Goal: Task Accomplishment & Management: Use online tool/utility

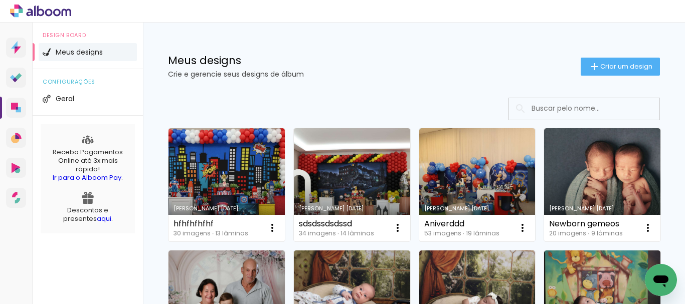
click at [579, 111] on input at bounding box center [598, 108] width 143 height 21
click at [612, 63] on span "Criar um design" at bounding box center [626, 66] width 52 height 7
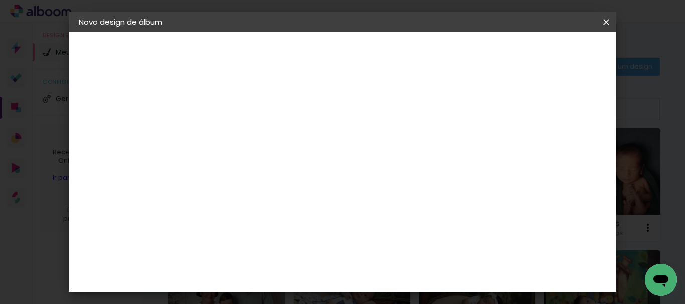
click at [243, 130] on input at bounding box center [243, 135] width 0 height 16
type input "Mensal-[PERSON_NAME]"
type paper-input "Mensal-[PERSON_NAME]"
click at [0, 0] on slot "Avançar" at bounding box center [0, 0] width 0 height 0
click at [0, 0] on slot "Tamanho Livre" at bounding box center [0, 0] width 0 height 0
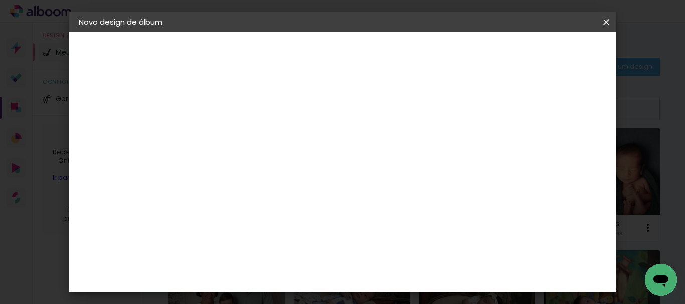
click at [0, 0] on slot "Avançar" at bounding box center [0, 0] width 0 height 0
click at [222, 163] on input "30" at bounding box center [211, 163] width 26 height 15
type input "30,5"
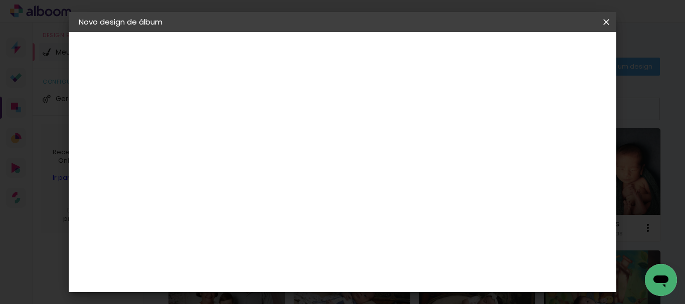
type paper-input "30,5"
drag, startPoint x: 409, startPoint y: 273, endPoint x: 399, endPoint y: 274, distance: 10.5
click at [399, 274] on input "60" at bounding box center [398, 274] width 26 height 15
type input "40,6"
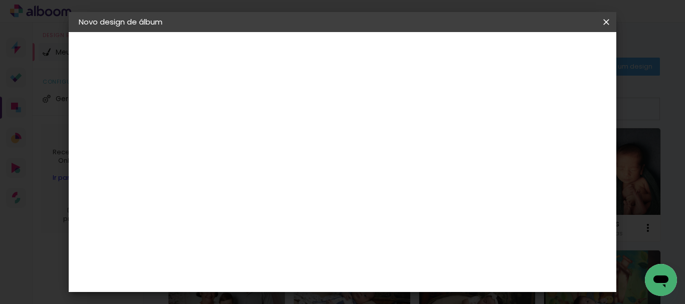
type paper-input "40,6"
type input "6"
type paper-input "6"
click at [510, 125] on input "6" at bounding box center [505, 130] width 18 height 15
type input "7"
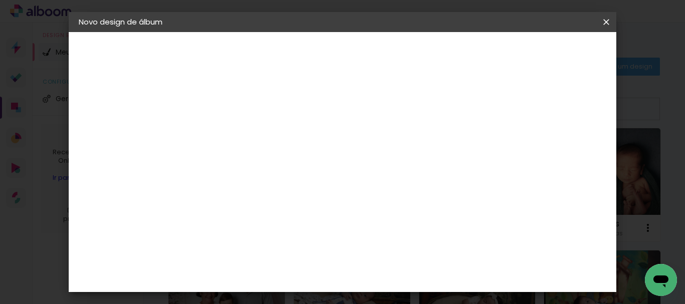
type paper-input "7"
click at [508, 146] on input "7" at bounding box center [504, 151] width 18 height 15
type input "8"
type paper-input "8"
click at [508, 146] on input "8" at bounding box center [503, 151] width 18 height 15
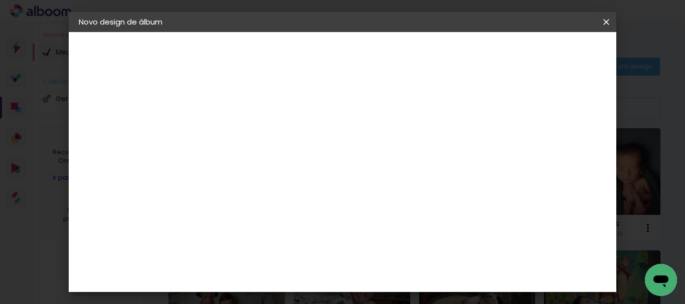
type input "9"
type paper-input "9"
click at [505, 146] on input "9" at bounding box center [501, 151] width 18 height 15
click at [440, 50] on span "Iniciar design" at bounding box center [428, 57] width 23 height 14
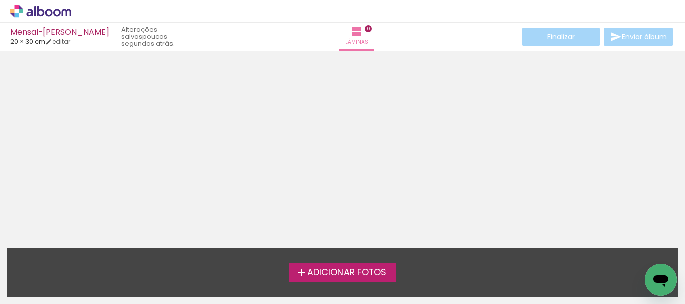
click at [348, 273] on span "Adicionar Fotos" at bounding box center [346, 273] width 79 height 9
click at [0, 0] on input "file" at bounding box center [0, 0] width 0 height 0
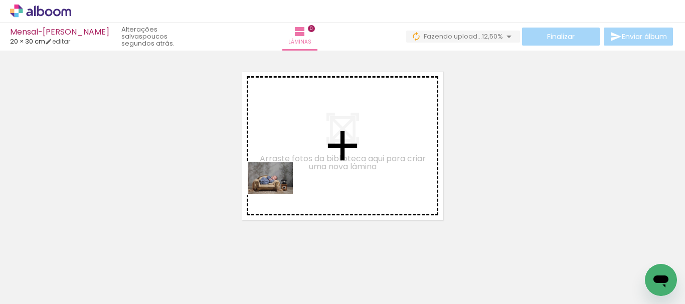
drag, startPoint x: 114, startPoint y: 267, endPoint x: 278, endPoint y: 192, distance: 180.0
click at [278, 192] on quentale-workspace at bounding box center [342, 152] width 685 height 304
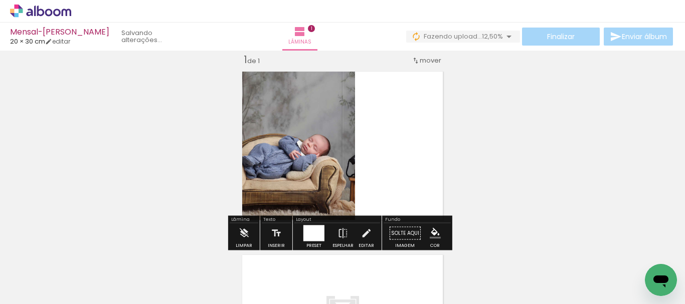
scroll to position [13, 0]
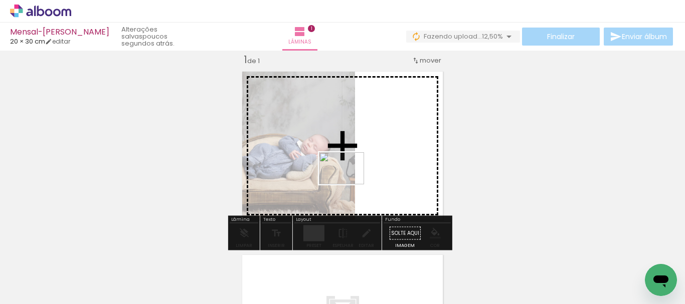
drag, startPoint x: 169, startPoint y: 270, endPoint x: 349, endPoint y: 183, distance: 200.1
click at [349, 183] on quentale-workspace at bounding box center [342, 152] width 685 height 304
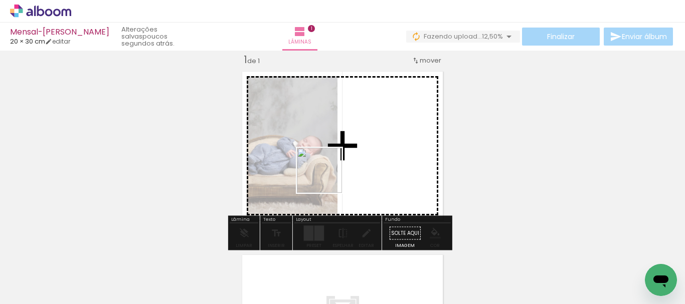
drag, startPoint x: 223, startPoint y: 278, endPoint x: 328, endPoint y: 176, distance: 146.8
click at [328, 176] on quentale-workspace at bounding box center [342, 152] width 685 height 304
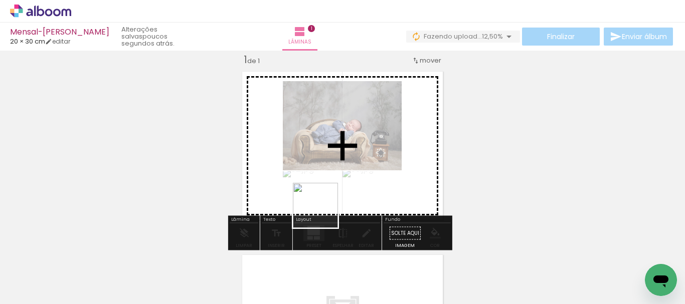
drag, startPoint x: 270, startPoint y: 274, endPoint x: 348, endPoint y: 183, distance: 119.6
click at [349, 177] on quentale-workspace at bounding box center [342, 152] width 685 height 304
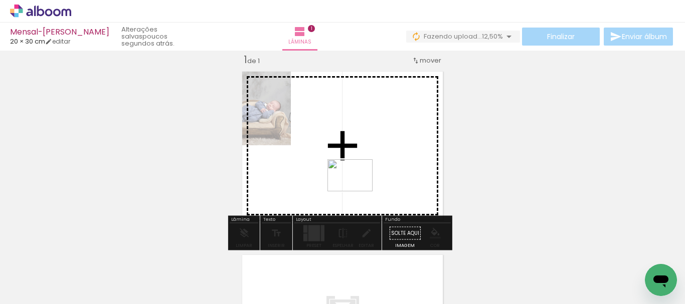
drag, startPoint x: 333, startPoint y: 275, endPoint x: 358, endPoint y: 190, distance: 88.7
click at [358, 190] on quentale-workspace at bounding box center [342, 152] width 685 height 304
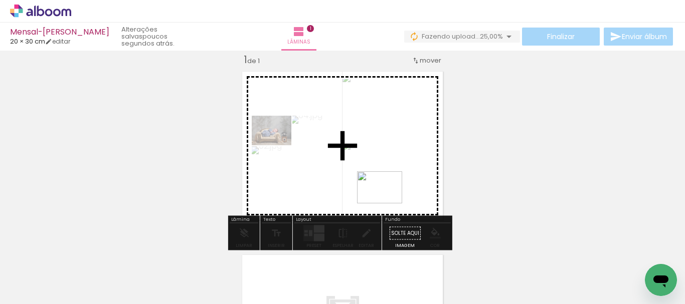
drag, startPoint x: 386, startPoint y: 270, endPoint x: 387, endPoint y: 195, distance: 75.2
click at [387, 195] on quentale-workspace at bounding box center [342, 152] width 685 height 304
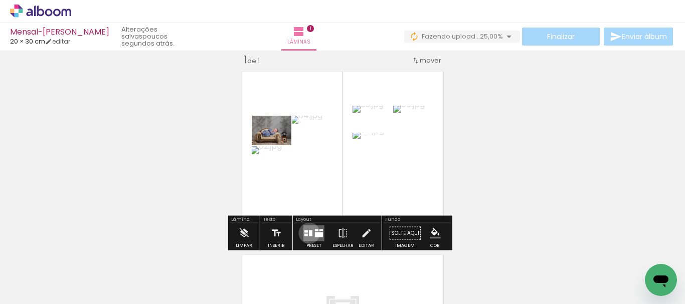
click at [309, 233] on div at bounding box center [311, 234] width 4 height 6
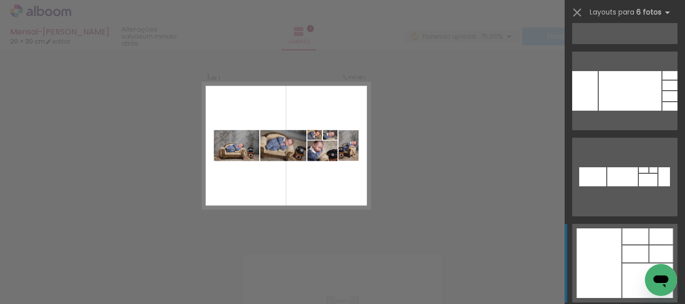
scroll to position [4179, 0]
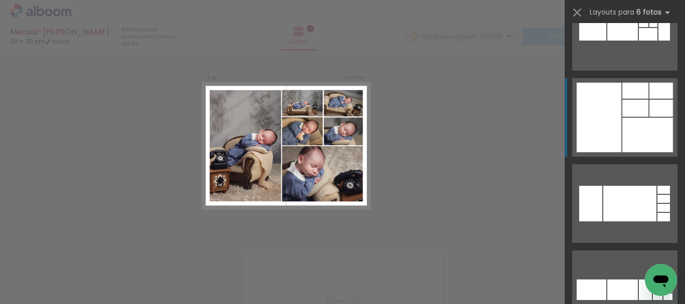
click at [609, 143] on div at bounding box center [599, 118] width 45 height 70
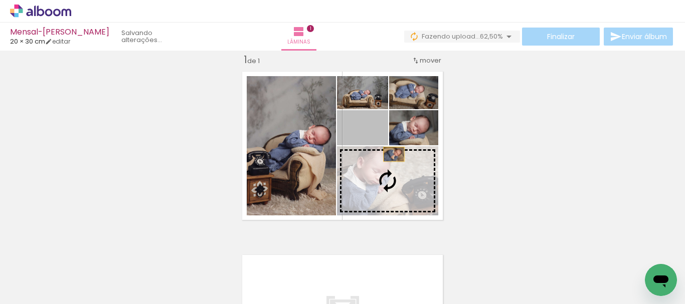
drag, startPoint x: 382, startPoint y: 140, endPoint x: 394, endPoint y: 161, distance: 24.5
click at [0, 0] on slot at bounding box center [0, 0] width 0 height 0
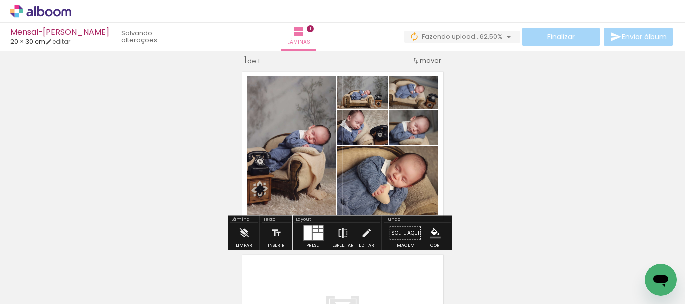
click at [417, 196] on quentale-photo at bounding box center [387, 180] width 101 height 69
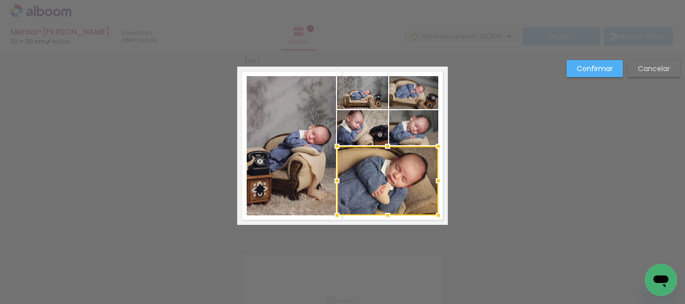
click at [410, 133] on quentale-photo at bounding box center [413, 127] width 49 height 35
click at [374, 134] on div at bounding box center [387, 162] width 101 height 105
click at [366, 96] on quentale-photo at bounding box center [362, 92] width 51 height 33
click at [405, 96] on div at bounding box center [387, 145] width 101 height 139
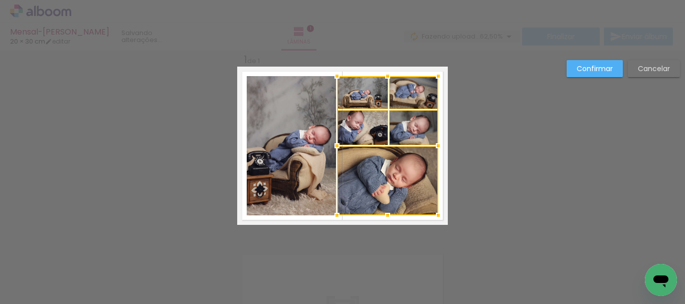
click at [302, 139] on quentale-photo at bounding box center [291, 145] width 89 height 139
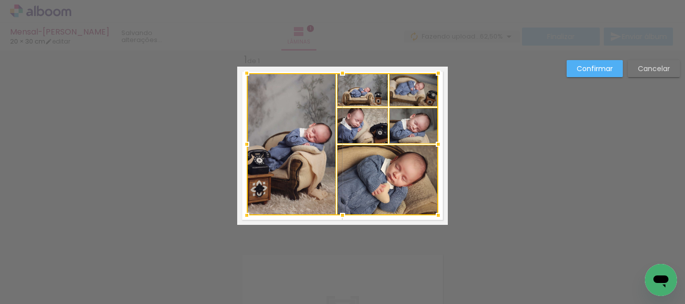
click at [339, 75] on div at bounding box center [342, 73] width 20 height 20
click at [301, 124] on div at bounding box center [343, 144] width 192 height 142
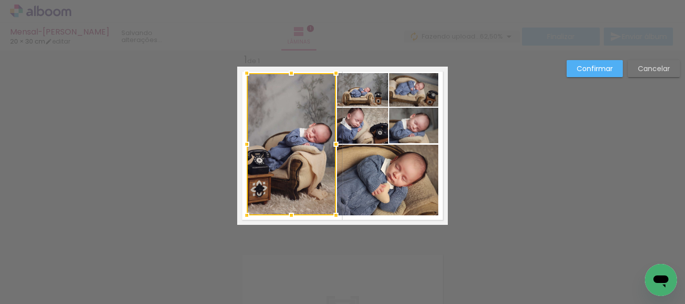
click at [351, 92] on quentale-photo at bounding box center [362, 90] width 51 height 34
click at [391, 89] on quentale-photo at bounding box center [413, 90] width 49 height 34
click at [405, 119] on div at bounding box center [343, 144] width 192 height 142
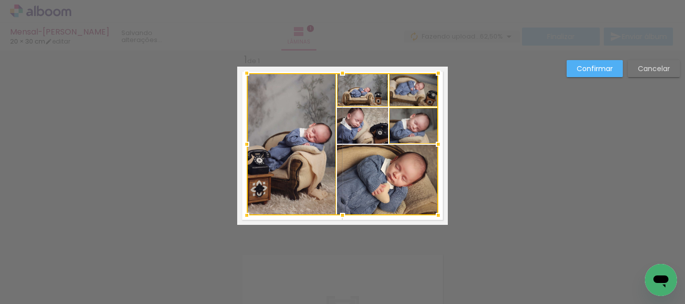
click at [362, 127] on div at bounding box center [343, 144] width 192 height 142
click at [371, 175] on div at bounding box center [343, 144] width 192 height 142
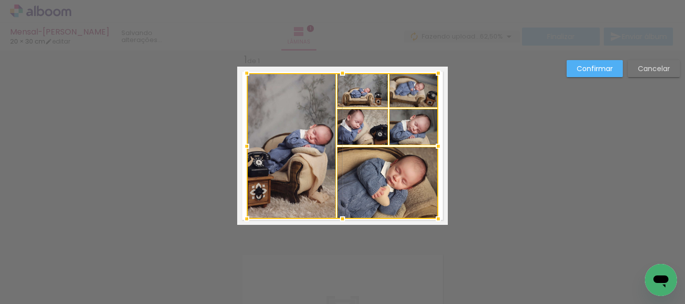
click at [344, 215] on div at bounding box center [342, 219] width 20 height 20
click at [389, 188] on div at bounding box center [343, 146] width 192 height 146
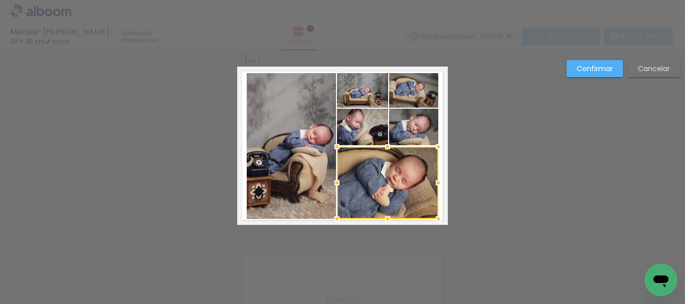
click at [406, 133] on quentale-photo at bounding box center [413, 127] width 49 height 37
click at [380, 129] on div at bounding box center [387, 164] width 101 height 110
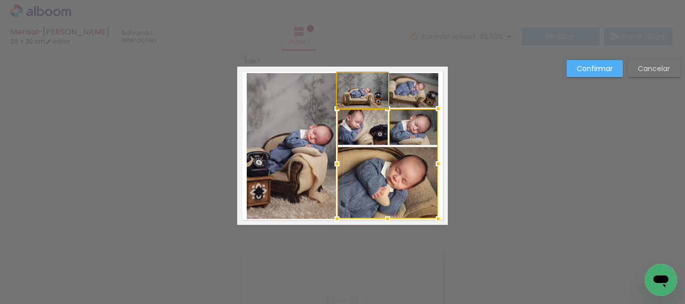
click at [369, 86] on quentale-photo at bounding box center [362, 90] width 51 height 35
click at [410, 86] on div at bounding box center [387, 146] width 101 height 146
click at [292, 148] on quentale-photo at bounding box center [291, 146] width 89 height 146
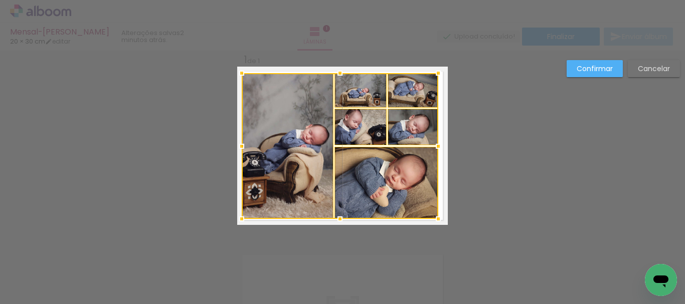
click at [239, 150] on div at bounding box center [242, 146] width 20 height 20
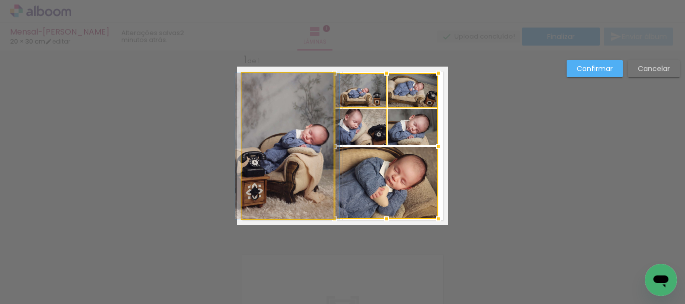
click at [261, 142] on quentale-photo at bounding box center [288, 146] width 92 height 146
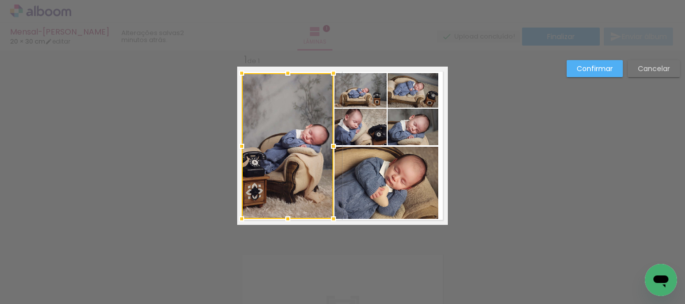
click at [355, 93] on quentale-photo at bounding box center [360, 90] width 53 height 35
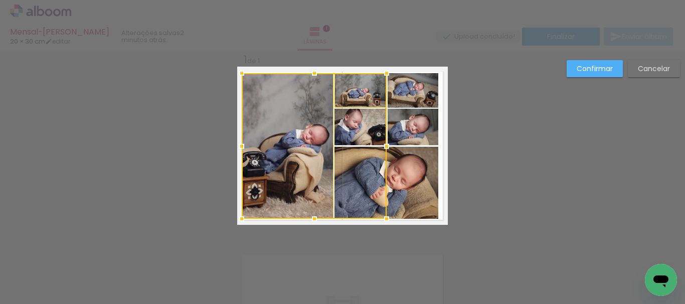
click at [398, 93] on quentale-photo at bounding box center [413, 90] width 51 height 35
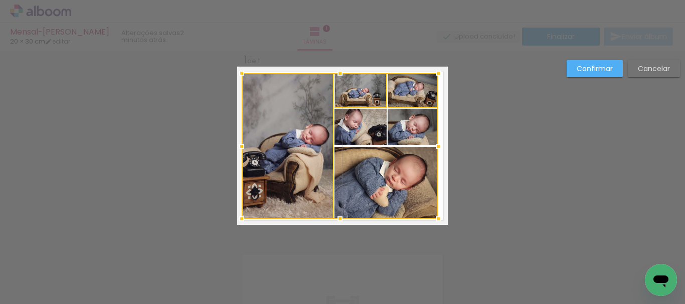
click at [407, 136] on div at bounding box center [340, 146] width 197 height 146
click at [359, 139] on div at bounding box center [340, 146] width 197 height 146
click at [365, 199] on div at bounding box center [340, 146] width 197 height 146
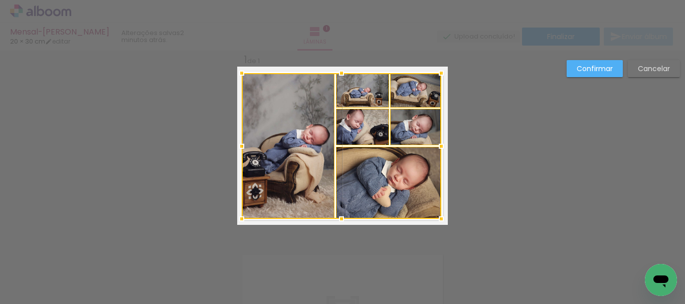
click at [435, 152] on div at bounding box center [441, 146] width 20 height 20
click at [380, 134] on div at bounding box center [342, 146] width 200 height 146
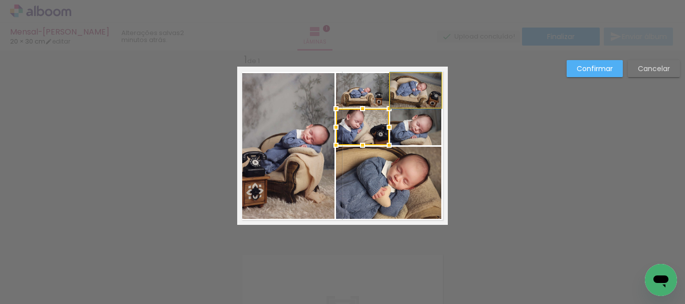
click at [427, 101] on quentale-photo at bounding box center [415, 90] width 51 height 35
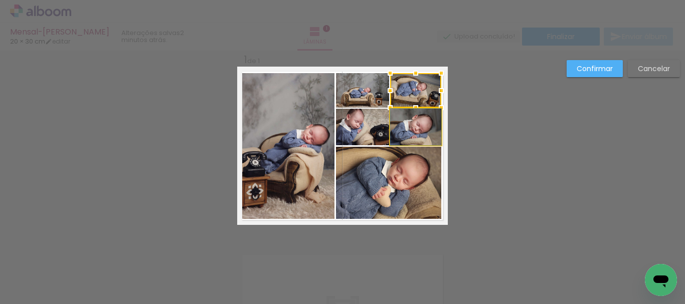
click at [419, 133] on quentale-photo at bounding box center [415, 127] width 51 height 37
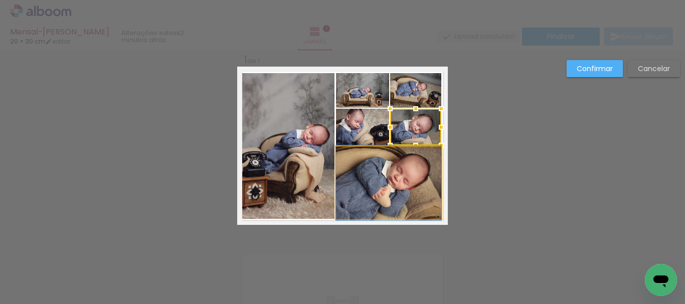
click at [405, 195] on quentale-photo at bounding box center [388, 183] width 105 height 72
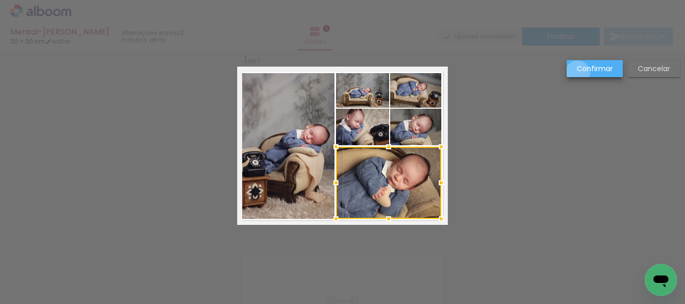
click at [0, 0] on slot "Confirmar" at bounding box center [0, 0] width 0 height 0
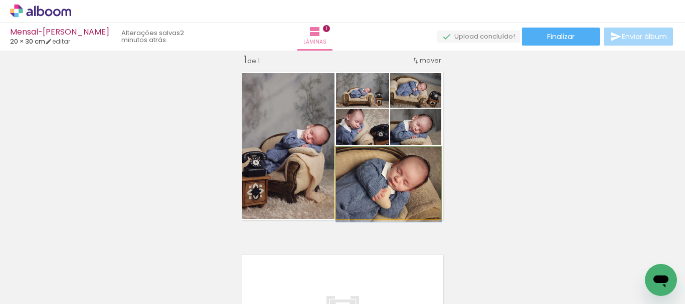
drag, startPoint x: 402, startPoint y: 184, endPoint x: 387, endPoint y: 186, distance: 15.1
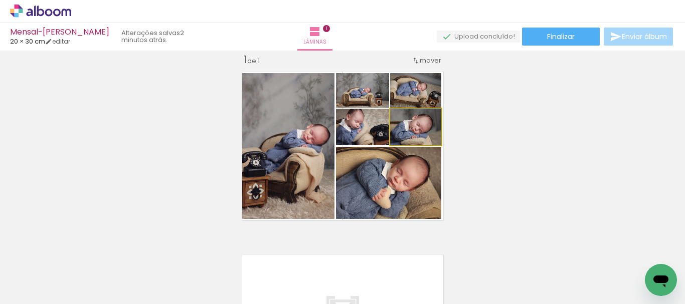
drag, startPoint x: 431, startPoint y: 133, endPoint x: 425, endPoint y: 132, distance: 6.1
drag, startPoint x: 431, startPoint y: 97, endPoint x: 423, endPoint y: 98, distance: 8.1
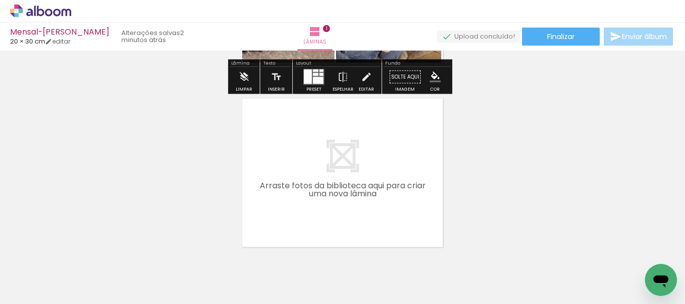
scroll to position [180, 0]
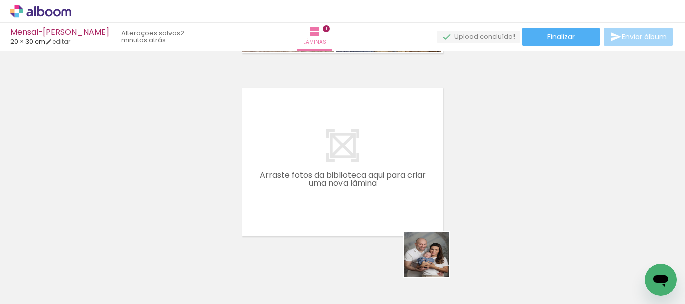
drag, startPoint x: 443, startPoint y: 275, endPoint x: 490, endPoint y: 276, distance: 47.6
click at [371, 202] on quentale-workspace at bounding box center [342, 152] width 685 height 304
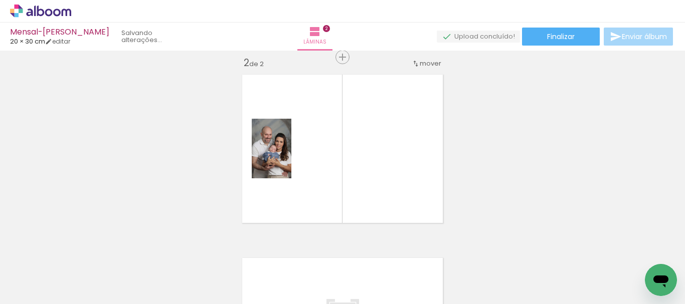
scroll to position [197, 0]
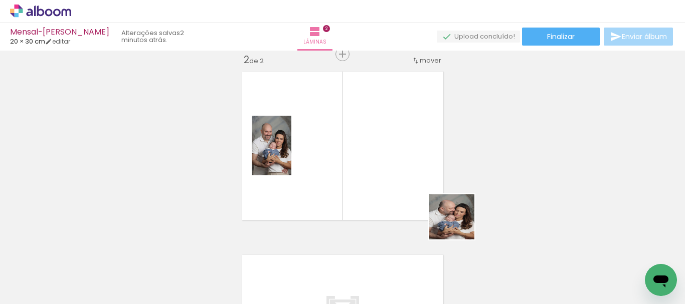
drag, startPoint x: 505, startPoint y: 286, endPoint x: 424, endPoint y: 180, distance: 133.8
click at [424, 180] on quentale-workspace at bounding box center [342, 152] width 685 height 304
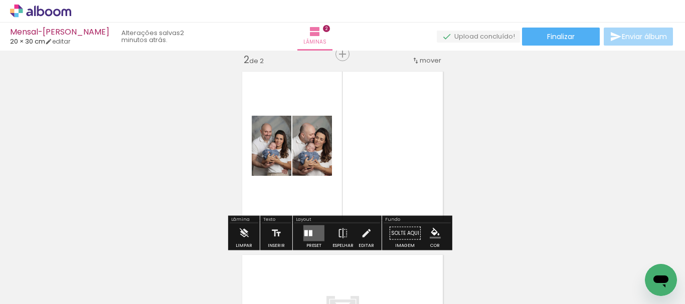
click at [309, 232] on div at bounding box center [311, 234] width 4 height 6
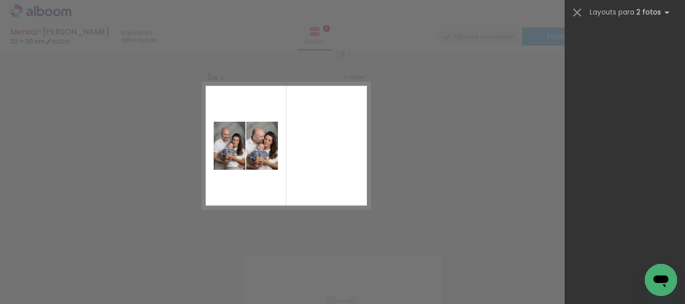
scroll to position [0, 0]
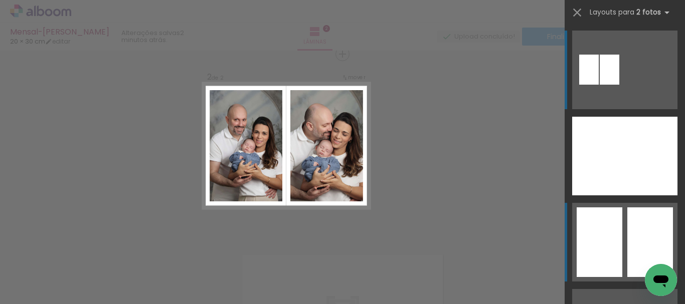
click at [615, 222] on div at bounding box center [600, 243] width 46 height 70
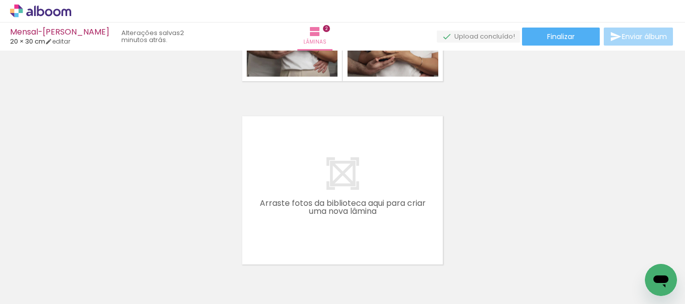
scroll to position [364, 0]
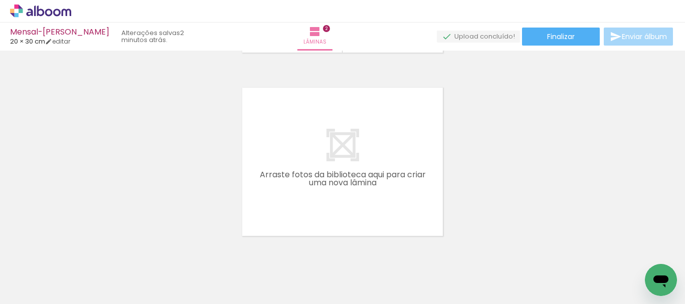
click at [36, 285] on span "Adicionar Fotos" at bounding box center [36, 290] width 30 height 11
click at [0, 0] on input "file" at bounding box center [0, 0] width 0 height 0
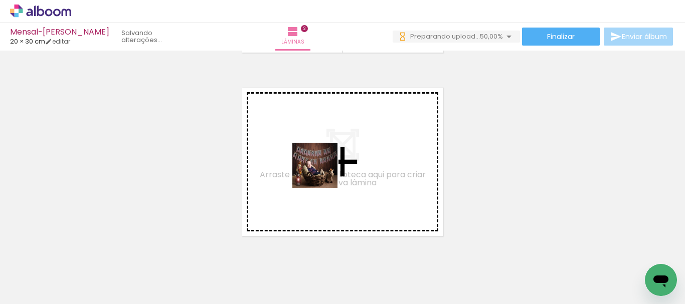
drag, startPoint x: 267, startPoint y: 268, endPoint x: 322, endPoint y: 173, distance: 110.8
click at [322, 173] on quentale-workspace at bounding box center [342, 152] width 685 height 304
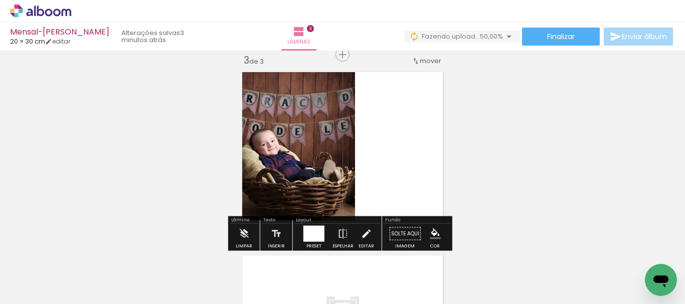
scroll to position [380, 0]
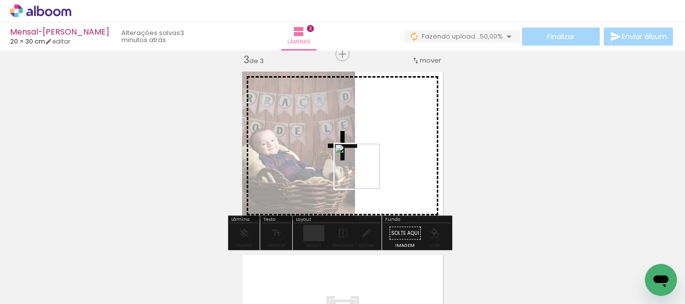
drag, startPoint x: 308, startPoint y: 268, endPoint x: 365, endPoint y: 174, distance: 110.0
click at [365, 174] on quentale-workspace at bounding box center [342, 152] width 685 height 304
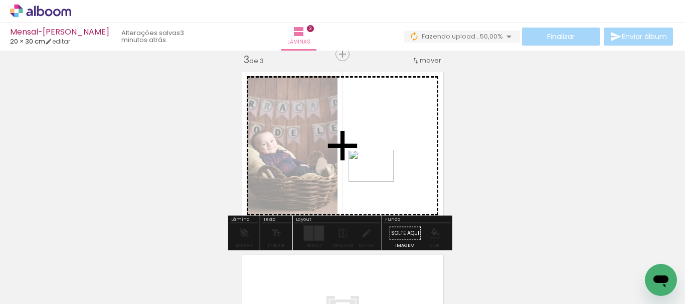
drag, startPoint x: 367, startPoint y: 268, endPoint x: 379, endPoint y: 180, distance: 89.1
click at [379, 180] on quentale-workspace at bounding box center [342, 152] width 685 height 304
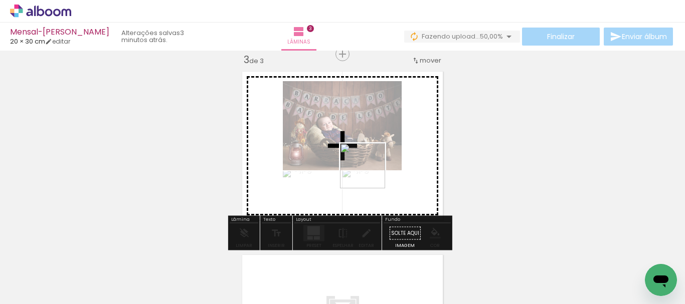
drag, startPoint x: 413, startPoint y: 271, endPoint x: 370, endPoint y: 172, distance: 108.7
click at [370, 172] on quentale-workspace at bounding box center [342, 152] width 685 height 304
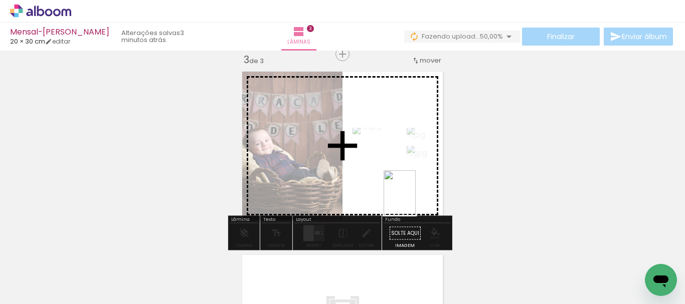
drag, startPoint x: 479, startPoint y: 279, endPoint x: 414, endPoint y: 201, distance: 102.2
click at [414, 201] on quentale-workspace at bounding box center [342, 152] width 685 height 304
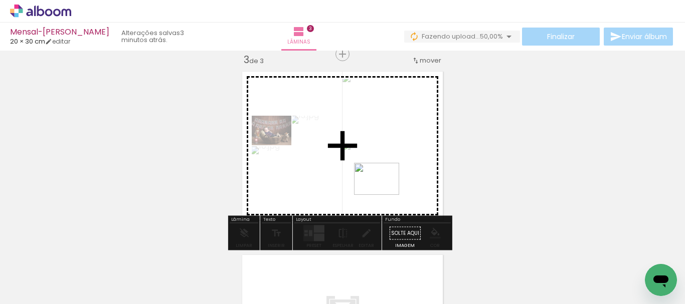
drag, startPoint x: 531, startPoint y: 283, endPoint x: 384, endPoint y: 193, distance: 172.4
click at [384, 193] on quentale-workspace at bounding box center [342, 152] width 685 height 304
drag, startPoint x: 593, startPoint y: 281, endPoint x: 468, endPoint y: 245, distance: 129.8
click at [364, 202] on quentale-workspace at bounding box center [342, 152] width 685 height 304
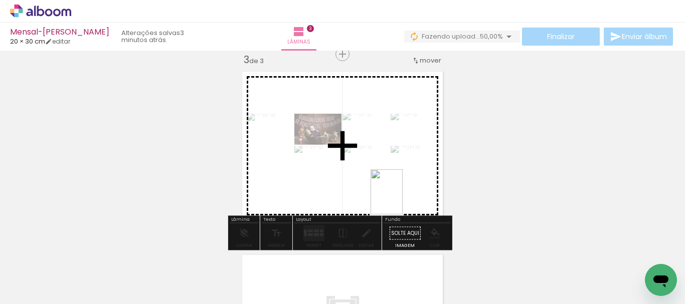
drag, startPoint x: 636, startPoint y: 284, endPoint x: 399, endPoint y: 195, distance: 253.1
click at [401, 198] on quentale-workspace at bounding box center [342, 152] width 685 height 304
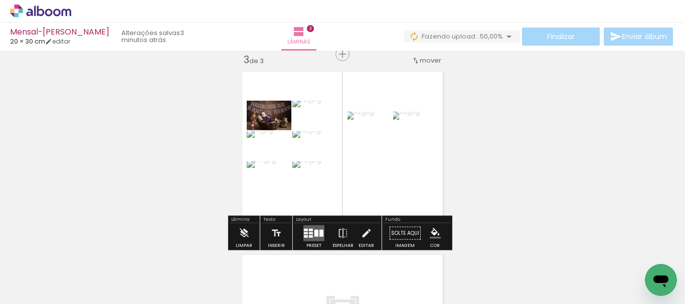
click at [314, 231] on div at bounding box center [316, 233] width 4 height 7
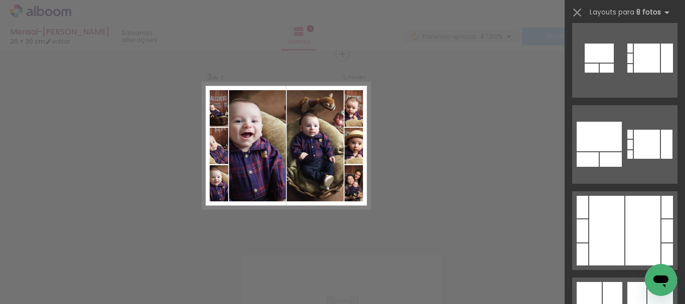
scroll to position [4781, 0]
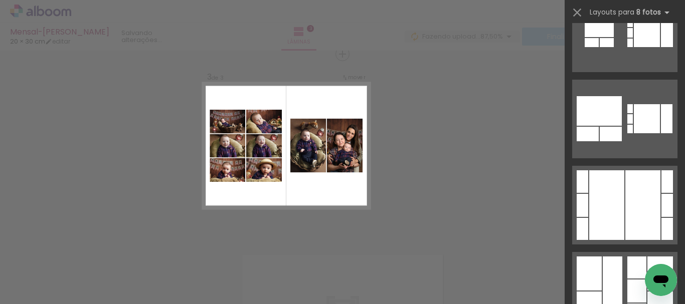
click at [447, 135] on div "Confirmar Cancelar" at bounding box center [342, 50] width 685 height 758
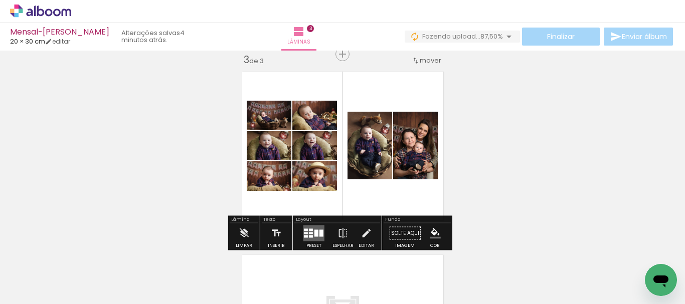
click at [309, 236] on div at bounding box center [311, 237] width 4 height 3
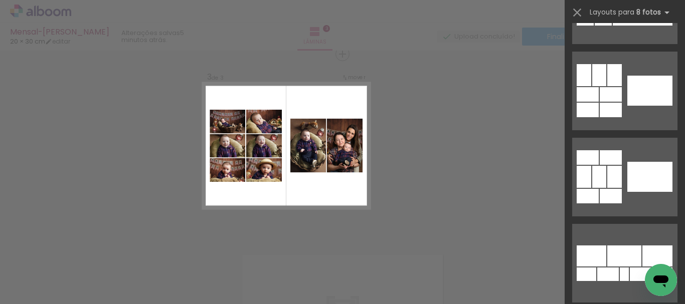
scroll to position [0, 0]
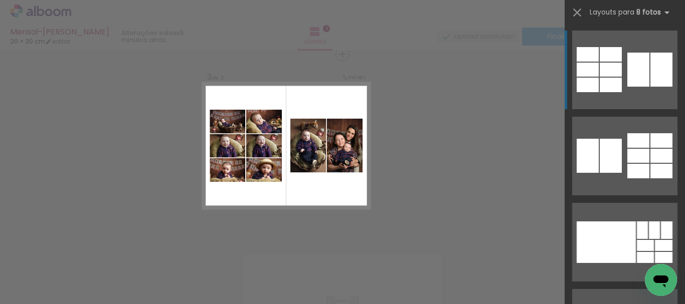
click at [611, 65] on div at bounding box center [611, 70] width 22 height 14
click at [618, 73] on div at bounding box center [611, 70] width 22 height 14
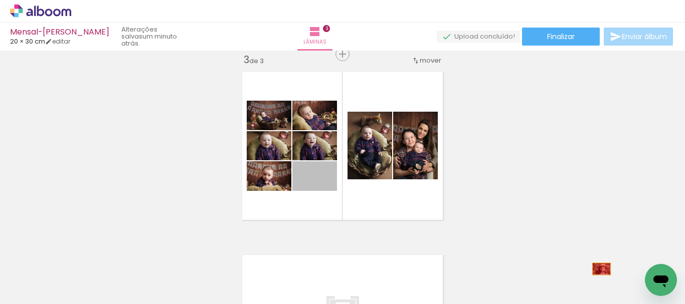
drag, startPoint x: 331, startPoint y: 185, endPoint x: 598, endPoint y: 272, distance: 281.0
click at [598, 272] on quentale-workspace at bounding box center [342, 152] width 685 height 304
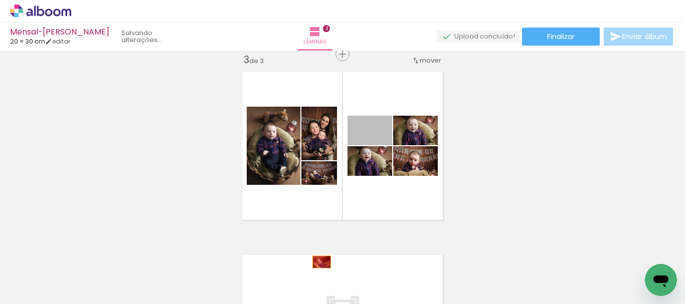
drag, startPoint x: 385, startPoint y: 136, endPoint x: 310, endPoint y: 273, distance: 156.4
click at [310, 273] on quentale-workspace at bounding box center [342, 152] width 685 height 304
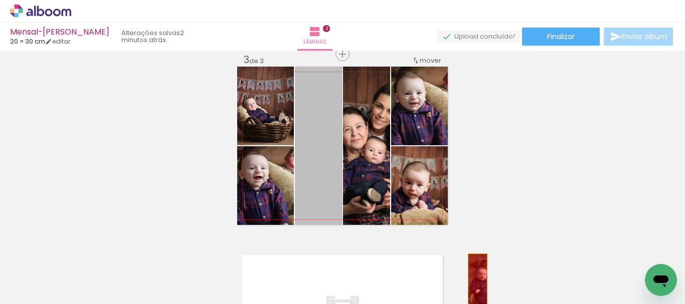
drag, startPoint x: 323, startPoint y: 192, endPoint x: 474, endPoint y: 286, distance: 177.3
click at [474, 286] on quentale-workspace at bounding box center [342, 152] width 685 height 304
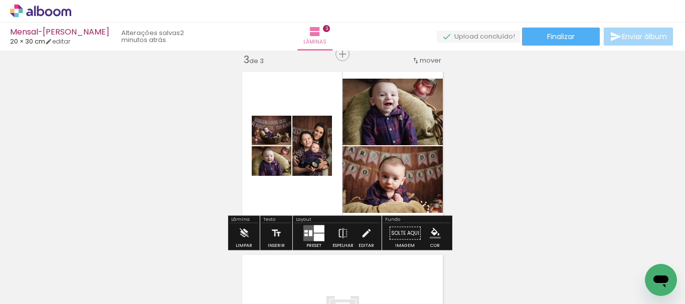
click at [314, 232] on div at bounding box center [319, 230] width 11 height 8
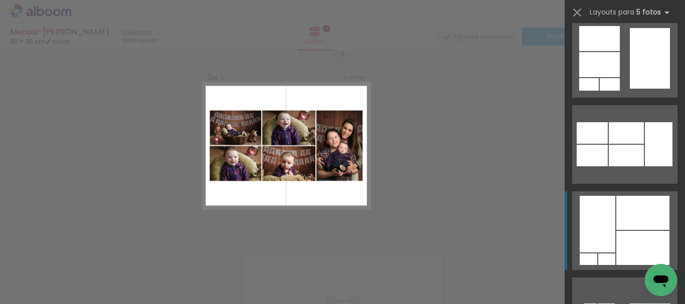
scroll to position [1070, 0]
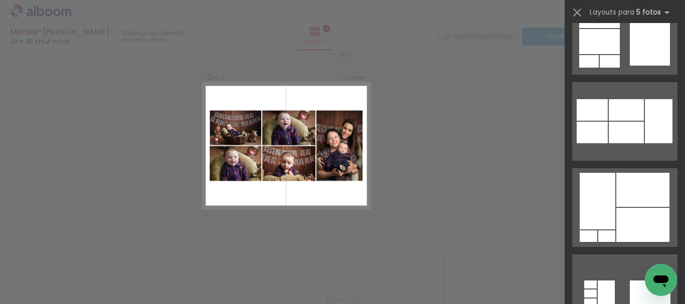
click at [405, 163] on div "Confirmar Cancelar" at bounding box center [342, 50] width 685 height 758
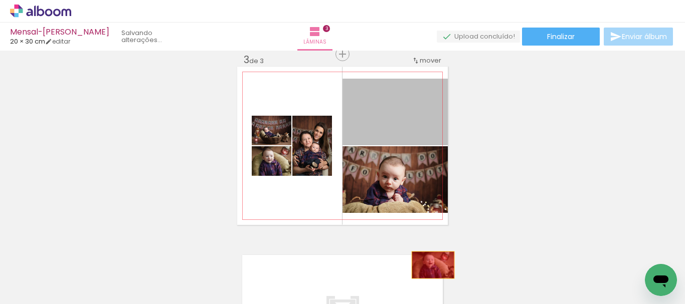
drag, startPoint x: 423, startPoint y: 123, endPoint x: 429, endPoint y: 265, distance: 142.5
click at [429, 265] on quentale-workspace at bounding box center [342, 152] width 685 height 304
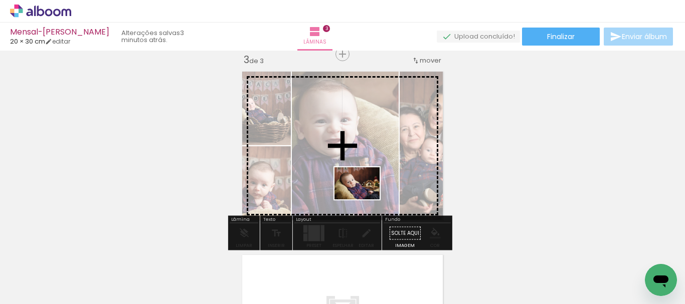
drag, startPoint x: 327, startPoint y: 275, endPoint x: 365, endPoint y: 198, distance: 86.1
click at [365, 198] on quentale-workspace at bounding box center [342, 152] width 685 height 304
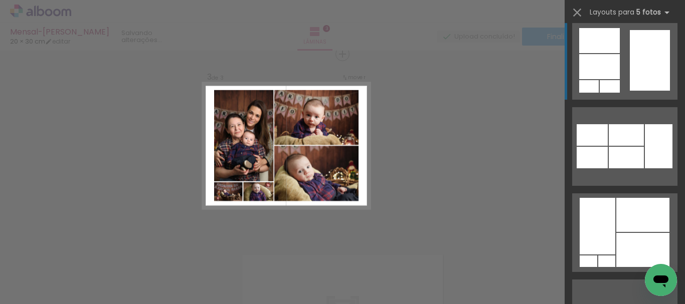
scroll to position [1070, 0]
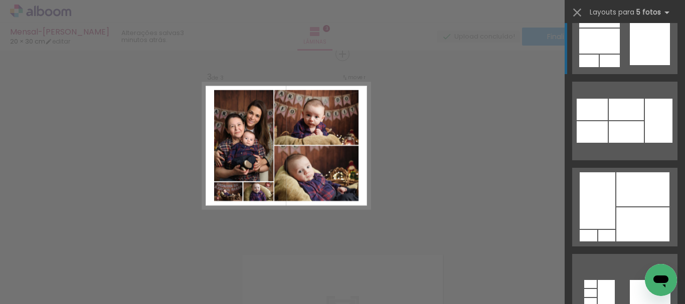
click at [611, 177] on div at bounding box center [598, 201] width 36 height 57
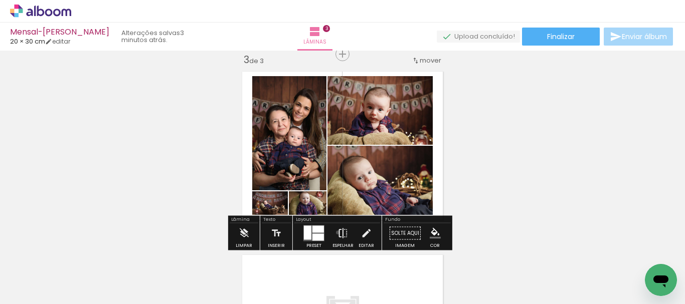
click at [337, 233] on iron-icon at bounding box center [342, 234] width 11 height 20
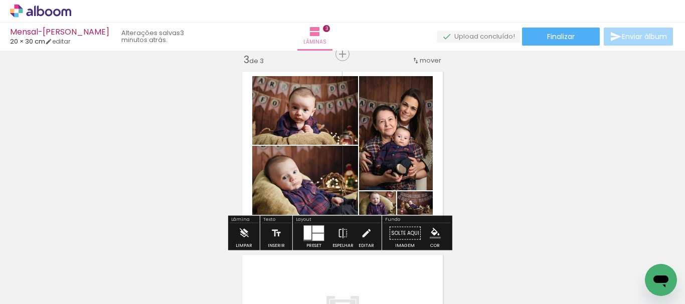
click at [406, 169] on quentale-photo at bounding box center [396, 133] width 74 height 114
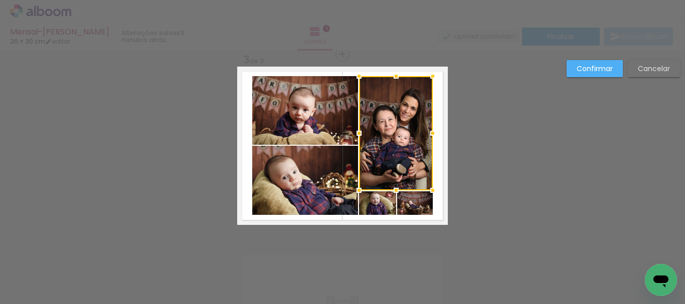
click at [412, 204] on quentale-photo at bounding box center [415, 204] width 36 height 24
click at [378, 211] on div at bounding box center [396, 145] width 74 height 139
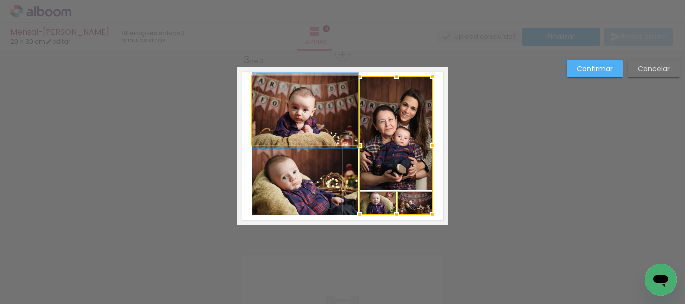
click at [335, 138] on quentale-photo at bounding box center [305, 110] width 106 height 69
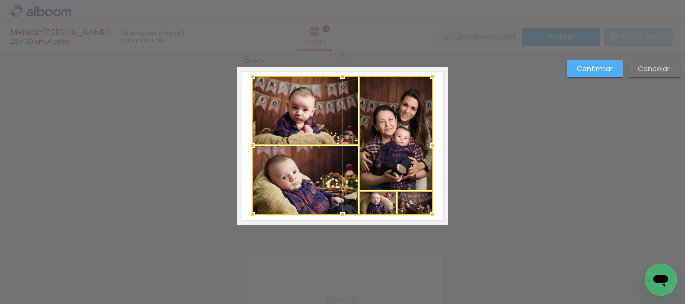
click at [323, 180] on div at bounding box center [342, 145] width 181 height 139
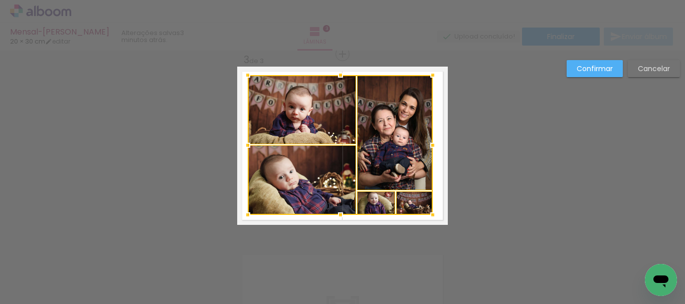
click at [245, 72] on div at bounding box center [248, 75] width 20 height 20
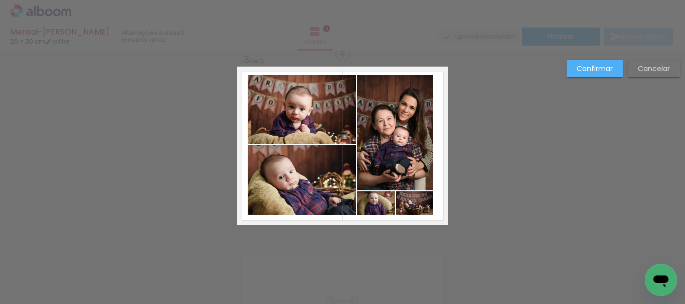
click at [294, 95] on quentale-photo at bounding box center [302, 109] width 108 height 69
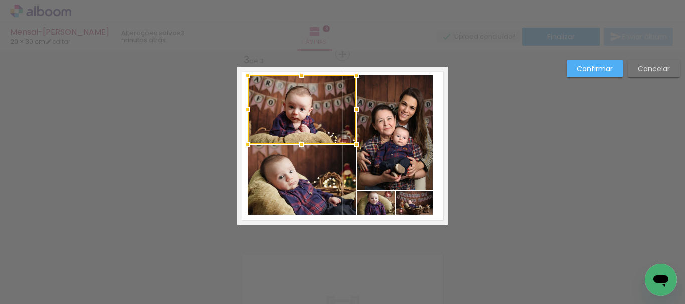
click at [313, 190] on quentale-photo at bounding box center [302, 180] width 108 height 70
click at [366, 148] on quentale-photo at bounding box center [395, 132] width 76 height 115
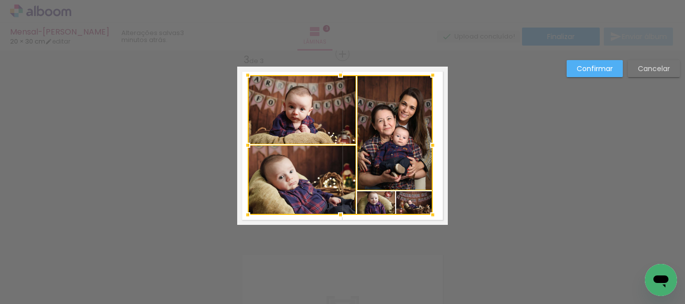
click at [370, 203] on div at bounding box center [340, 145] width 185 height 140
click at [416, 206] on div at bounding box center [340, 145] width 185 height 140
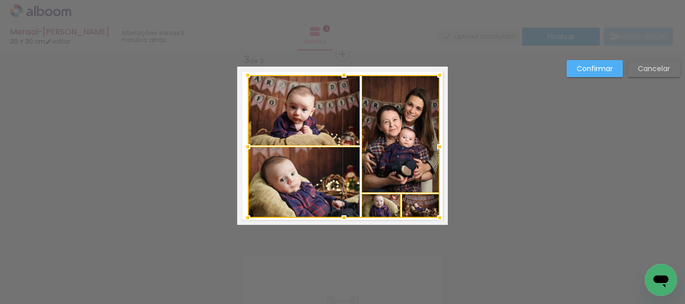
drag, startPoint x: 427, startPoint y: 216, endPoint x: 434, endPoint y: 219, distance: 7.6
click at [434, 219] on div at bounding box center [440, 218] width 20 height 20
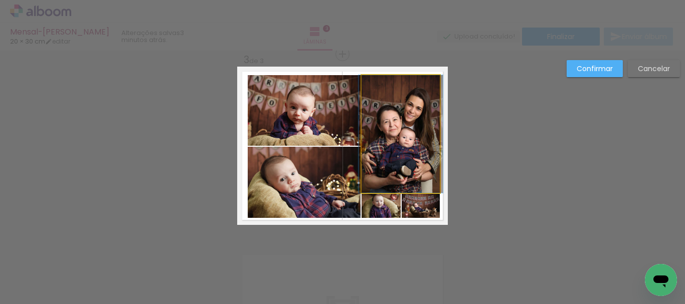
click at [410, 144] on quentale-photo at bounding box center [401, 134] width 78 height 118
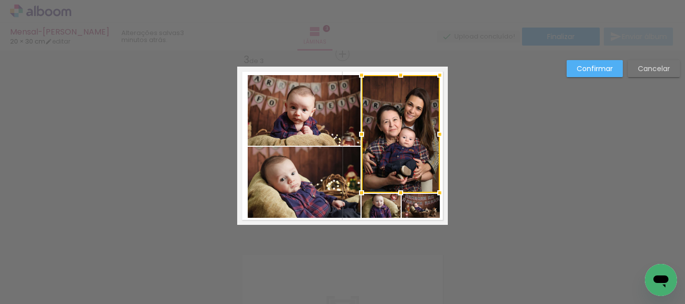
click at [407, 201] on div at bounding box center [401, 193] width 20 height 20
click at [382, 203] on div at bounding box center [401, 146] width 78 height 143
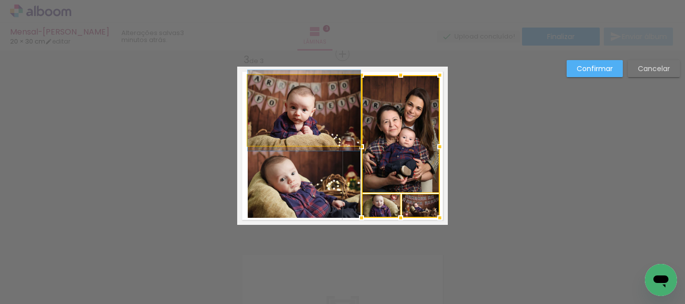
click at [316, 116] on quentale-photo at bounding box center [304, 110] width 113 height 71
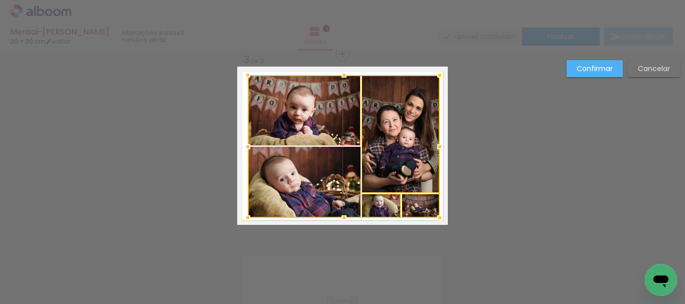
click at [301, 178] on div at bounding box center [344, 146] width 192 height 143
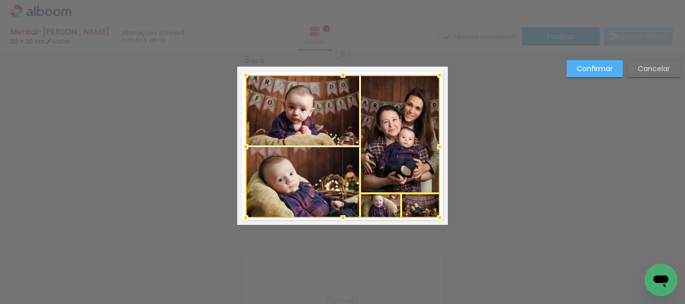
click at [244, 146] on div at bounding box center [246, 147] width 20 height 20
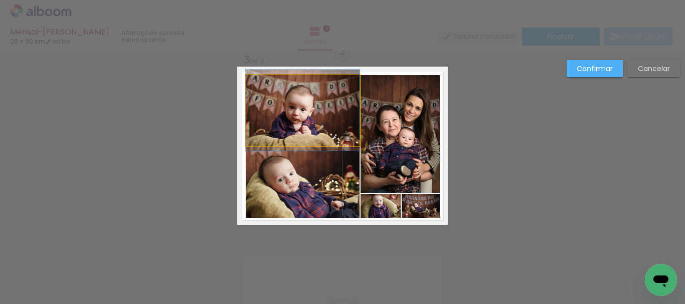
click at [301, 113] on quentale-photo at bounding box center [303, 110] width 114 height 71
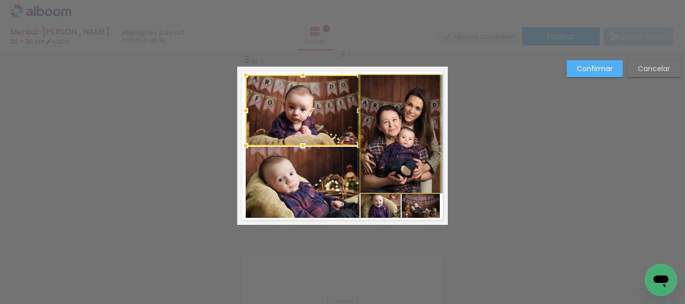
click at [380, 113] on quentale-photo at bounding box center [400, 134] width 79 height 118
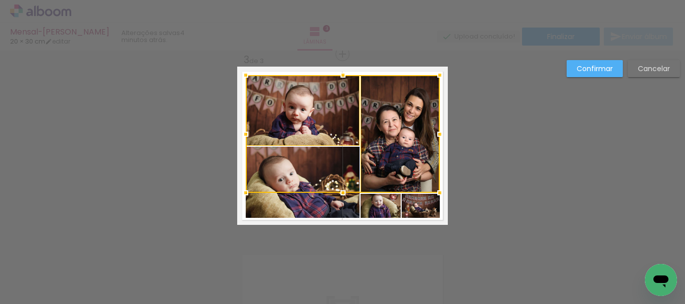
click at [418, 205] on quentale-photo at bounding box center [421, 206] width 38 height 24
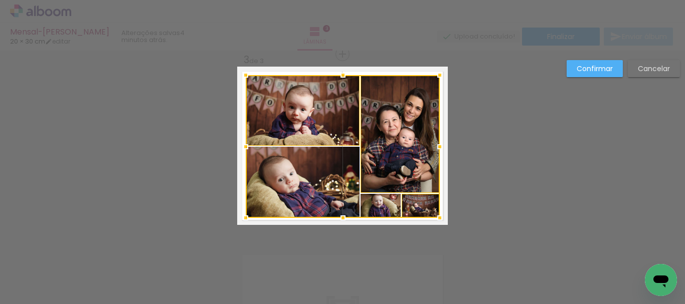
click at [387, 206] on div at bounding box center [343, 146] width 194 height 143
click at [330, 199] on div at bounding box center [343, 146] width 194 height 143
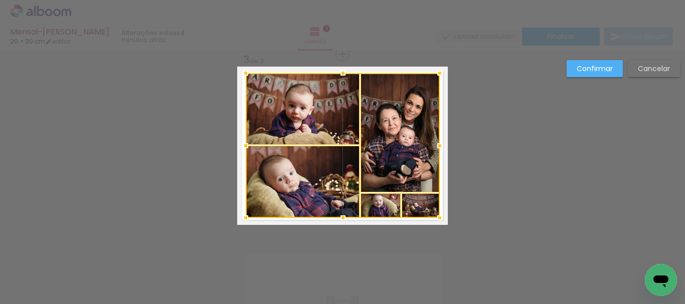
click at [338, 77] on div at bounding box center [343, 73] width 20 height 20
click at [400, 146] on div at bounding box center [343, 145] width 194 height 145
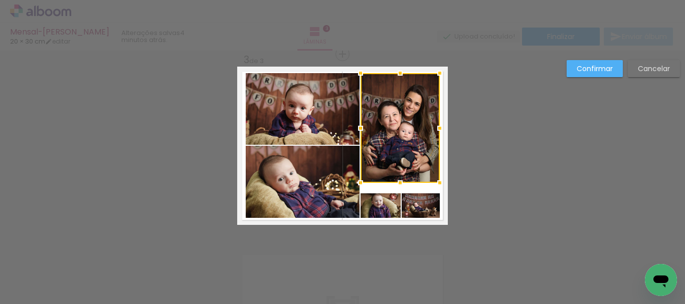
drag, startPoint x: 397, startPoint y: 189, endPoint x: 395, endPoint y: 180, distance: 9.7
click at [395, 180] on div at bounding box center [400, 183] width 20 height 20
click at [422, 213] on quentale-photo at bounding box center [421, 206] width 38 height 25
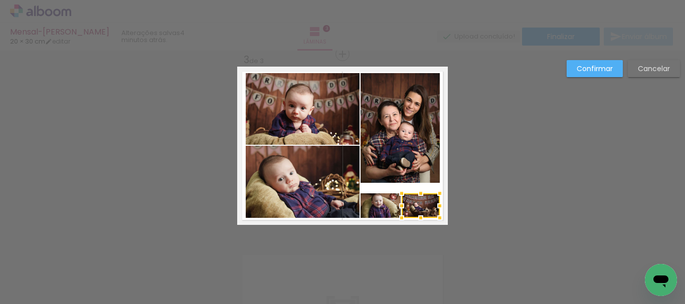
click at [380, 211] on quentale-photo at bounding box center [381, 206] width 40 height 25
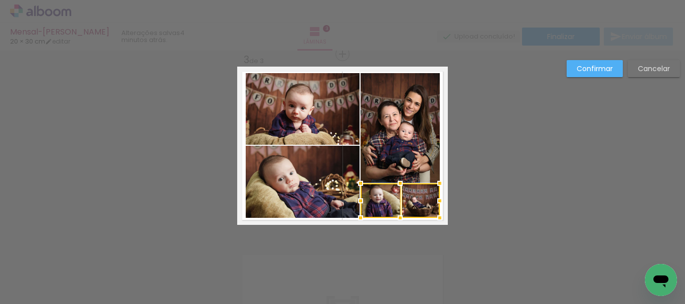
drag, startPoint x: 395, startPoint y: 196, endPoint x: 393, endPoint y: 186, distance: 10.2
click at [393, 186] on div at bounding box center [400, 184] width 20 height 20
click at [580, 74] on paper-button "Confirmar" at bounding box center [595, 68] width 56 height 17
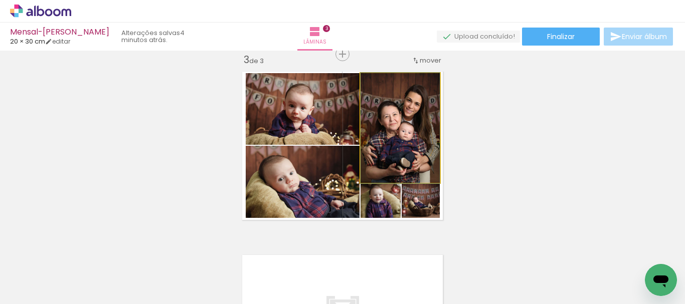
click at [404, 145] on quentale-photo at bounding box center [400, 128] width 79 height 110
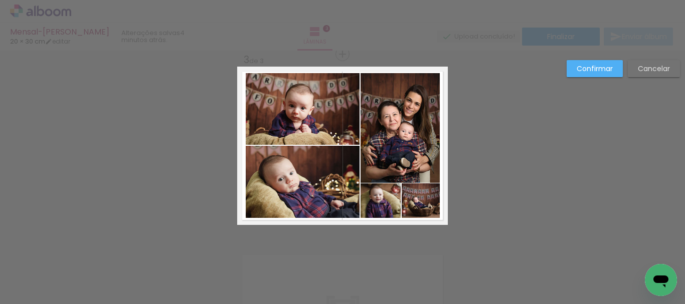
click at [404, 145] on quentale-photo at bounding box center [400, 128] width 79 height 110
click at [413, 209] on quentale-photo at bounding box center [421, 201] width 38 height 35
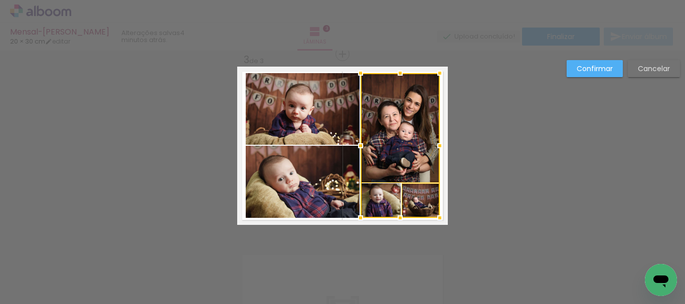
click at [379, 210] on div at bounding box center [400, 145] width 79 height 145
click at [320, 135] on quentale-photo at bounding box center [303, 109] width 114 height 72
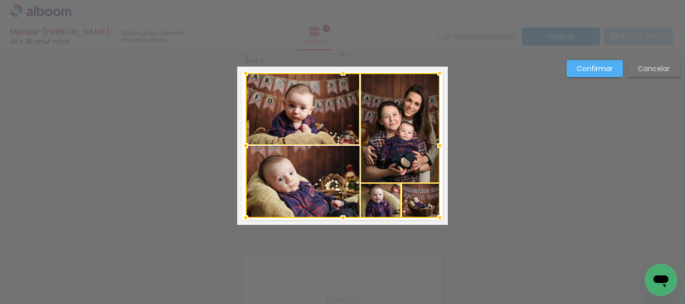
click at [318, 171] on div at bounding box center [343, 145] width 194 height 145
click at [320, 132] on div at bounding box center [343, 145] width 194 height 145
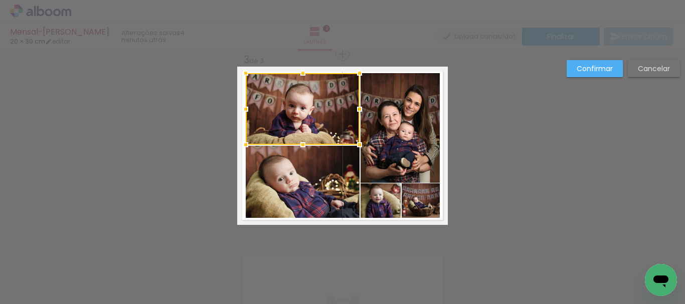
click at [320, 178] on quentale-photo at bounding box center [303, 182] width 114 height 72
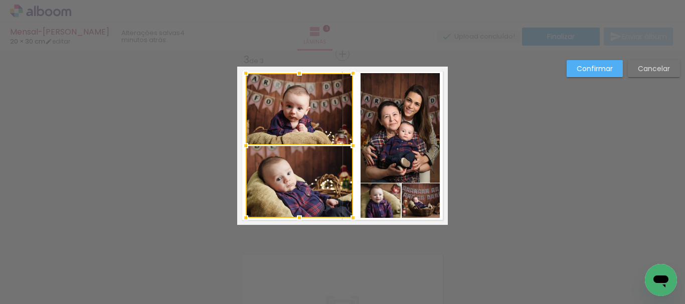
drag, startPoint x: 353, startPoint y: 147, endPoint x: 346, endPoint y: 148, distance: 6.5
click at [346, 148] on div at bounding box center [353, 146] width 20 height 20
click at [375, 151] on quentale-photo at bounding box center [400, 128] width 79 height 110
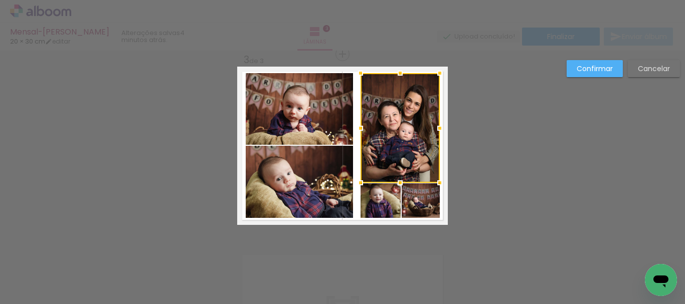
click at [372, 200] on quentale-photo at bounding box center [381, 201] width 40 height 35
click at [410, 202] on div at bounding box center [400, 145] width 79 height 145
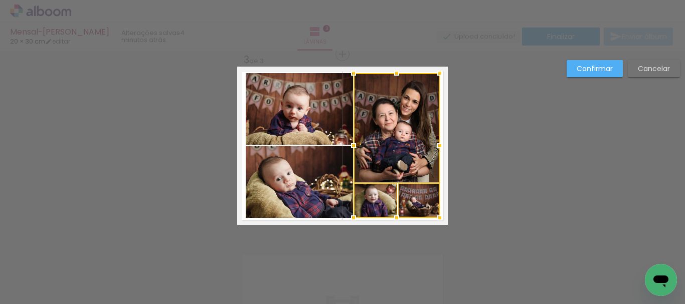
drag, startPoint x: 357, startPoint y: 149, endPoint x: 350, endPoint y: 151, distance: 7.2
click at [350, 151] on div at bounding box center [354, 146] width 20 height 20
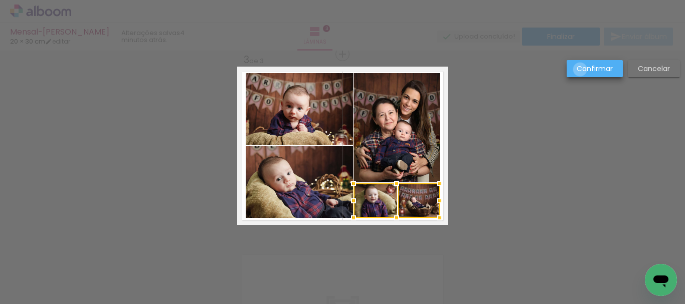
click at [0, 0] on slot "Confirmar" at bounding box center [0, 0] width 0 height 0
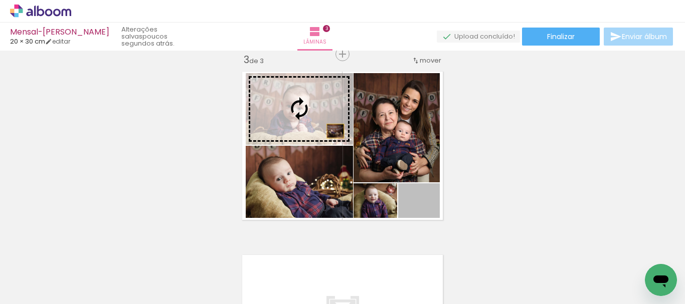
drag, startPoint x: 434, startPoint y: 200, endPoint x: 331, endPoint y: 131, distance: 123.6
click at [0, 0] on slot at bounding box center [0, 0] width 0 height 0
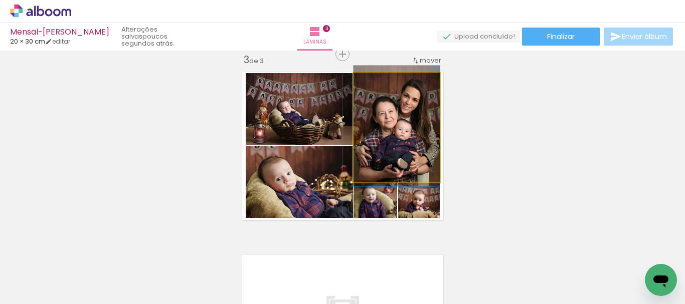
drag, startPoint x: 421, startPoint y: 154, endPoint x: 409, endPoint y: 152, distance: 12.6
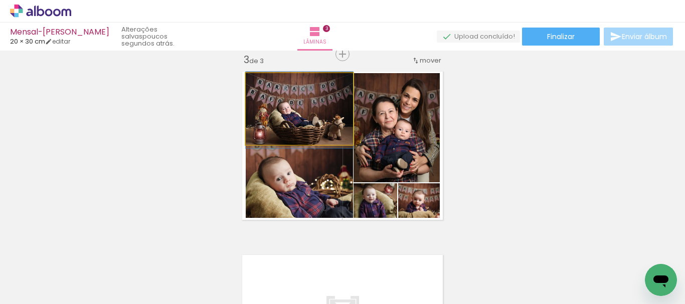
drag, startPoint x: 320, startPoint y: 122, endPoint x: 307, endPoint y: 123, distance: 13.1
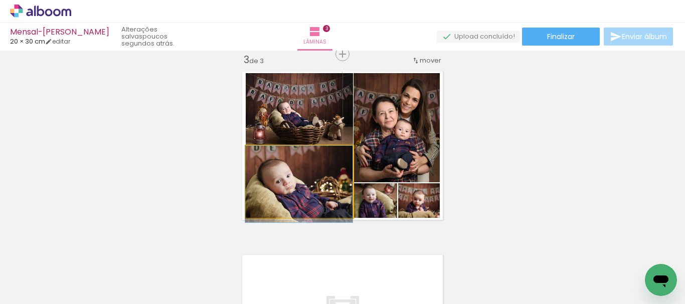
drag, startPoint x: 321, startPoint y: 183, endPoint x: 308, endPoint y: 187, distance: 14.1
click at [309, 180] on quentale-photo at bounding box center [299, 182] width 107 height 72
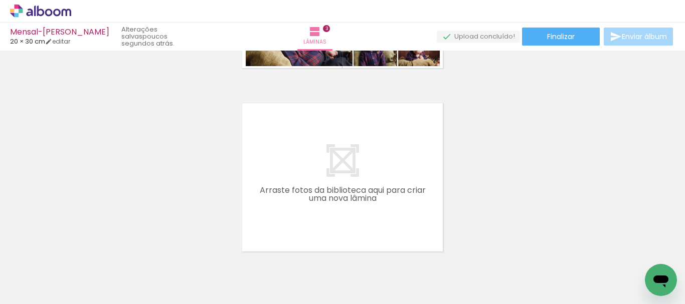
scroll to position [547, 0]
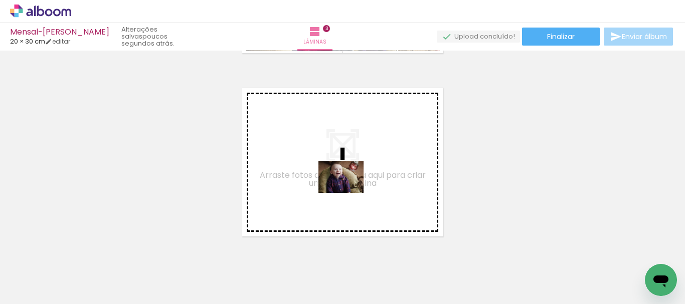
drag, startPoint x: 432, startPoint y: 277, endPoint x: 349, endPoint y: 191, distance: 119.5
click at [349, 191] on quentale-workspace at bounding box center [342, 152] width 685 height 304
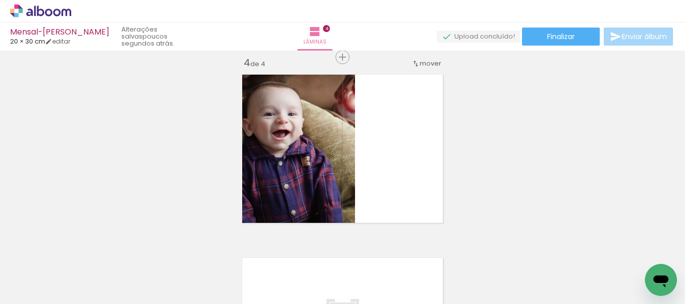
scroll to position [564, 0]
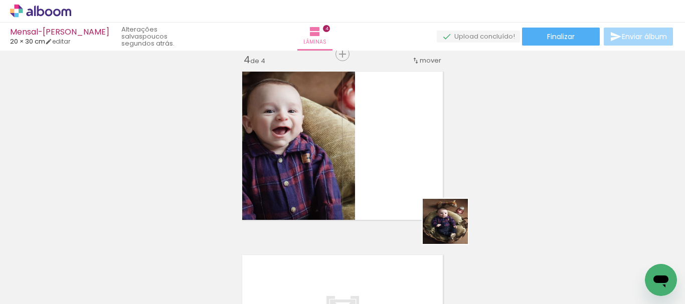
drag, startPoint x: 482, startPoint y: 276, endPoint x: 595, endPoint y: 253, distance: 115.3
click at [393, 180] on quentale-workspace at bounding box center [342, 152] width 685 height 304
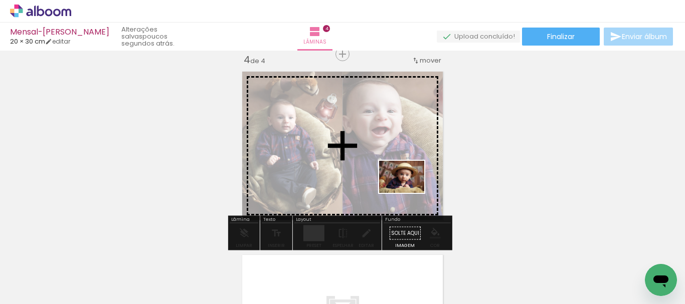
drag, startPoint x: 604, startPoint y: 278, endPoint x: 406, endPoint y: 190, distance: 216.6
click at [406, 190] on quentale-workspace at bounding box center [342, 152] width 685 height 304
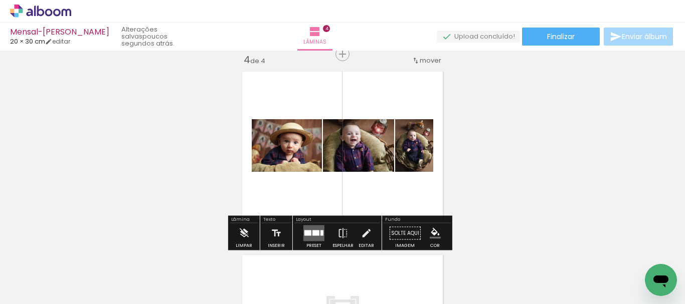
click at [303, 229] on quentale-layouter at bounding box center [313, 234] width 21 height 16
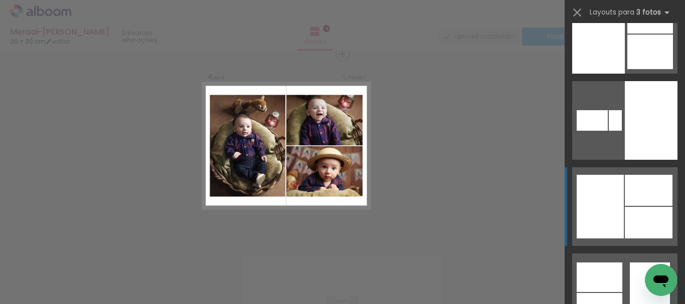
scroll to position [133, 0]
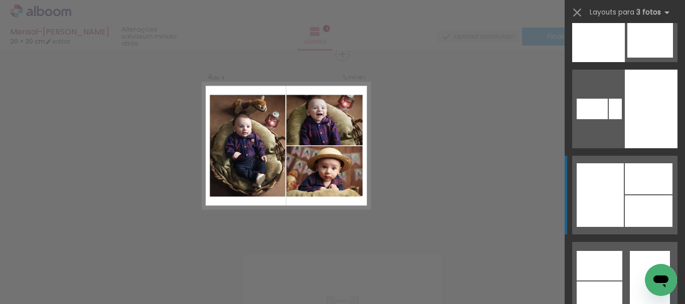
click at [592, 207] on div at bounding box center [600, 195] width 47 height 64
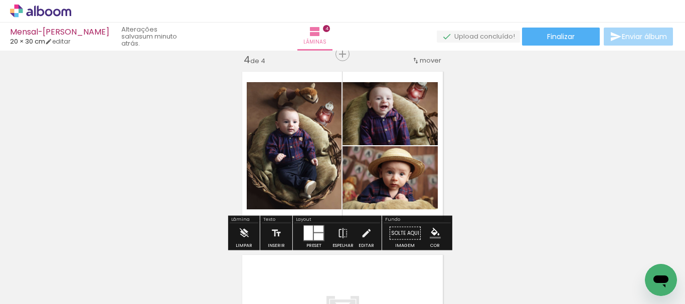
click at [421, 198] on quentale-photo at bounding box center [390, 177] width 95 height 63
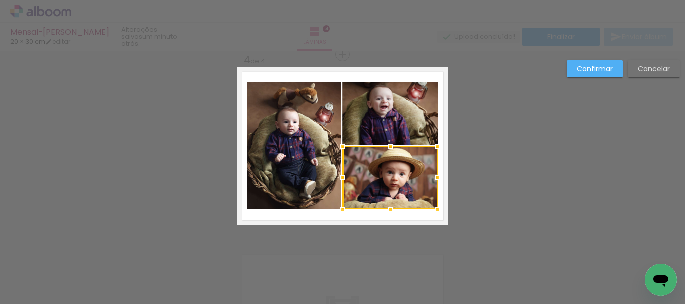
click at [397, 123] on quentale-photo at bounding box center [390, 113] width 95 height 63
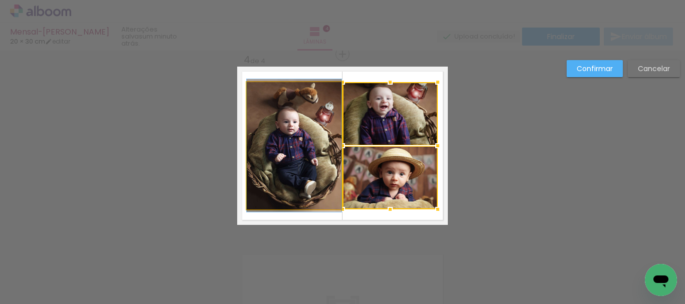
click at [316, 153] on quentale-photo at bounding box center [294, 145] width 95 height 127
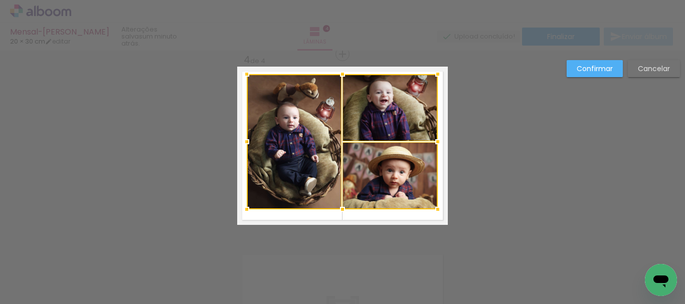
drag, startPoint x: 340, startPoint y: 87, endPoint x: 336, endPoint y: 79, distance: 9.2
click at [336, 79] on div at bounding box center [342, 74] width 20 height 20
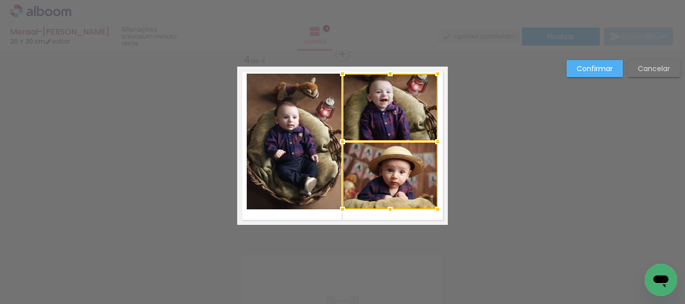
click at [301, 116] on quentale-photo at bounding box center [294, 142] width 95 height 136
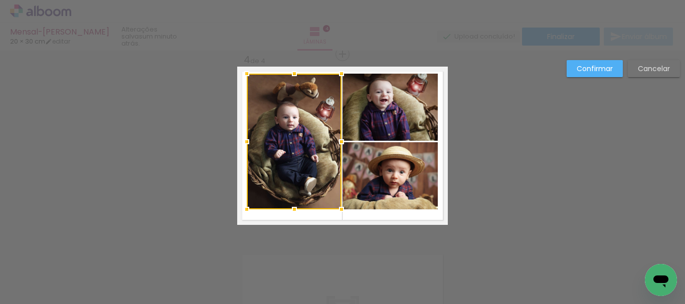
click at [370, 113] on quentale-photo at bounding box center [390, 107] width 95 height 67
click at [393, 188] on div at bounding box center [342, 142] width 191 height 136
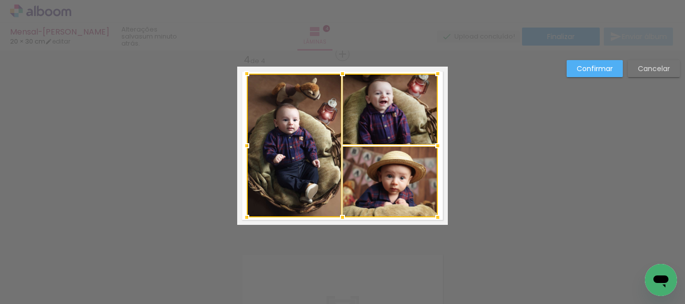
drag, startPoint x: 341, startPoint y: 211, endPoint x: 341, endPoint y: 219, distance: 8.0
click at [341, 219] on div at bounding box center [342, 218] width 20 height 20
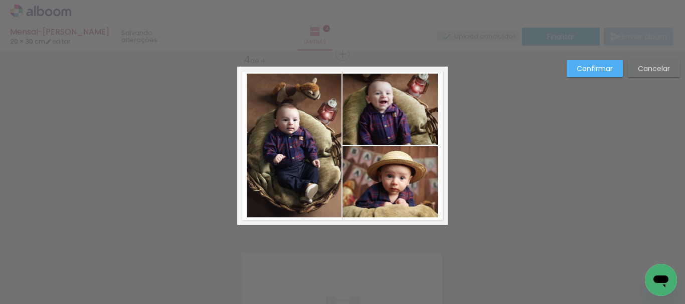
click at [384, 198] on quentale-photo at bounding box center [390, 181] width 95 height 71
click at [398, 131] on quentale-photo at bounding box center [390, 109] width 95 height 71
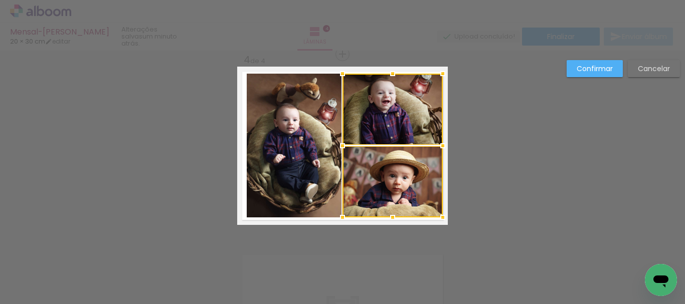
click at [438, 150] on div at bounding box center [443, 146] width 20 height 20
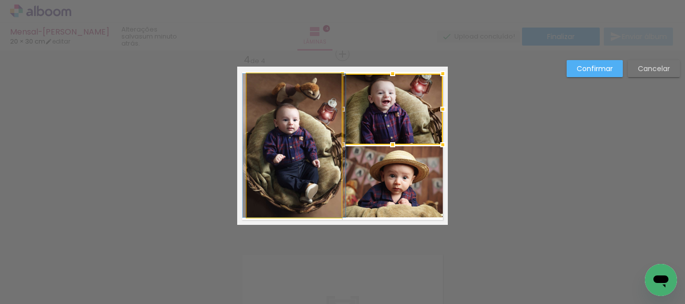
click at [292, 140] on quentale-photo at bounding box center [294, 146] width 95 height 144
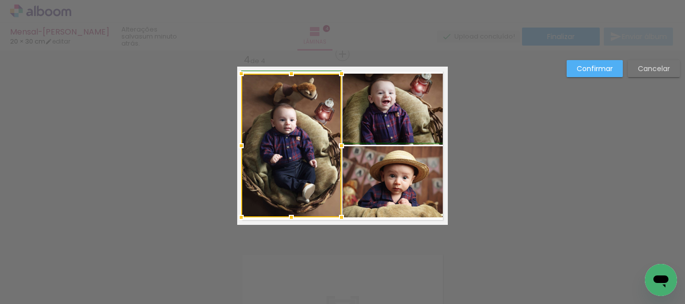
click at [245, 147] on div at bounding box center [241, 146] width 20 height 20
click at [0, 0] on slot "Confirmar" at bounding box center [0, 0] width 0 height 0
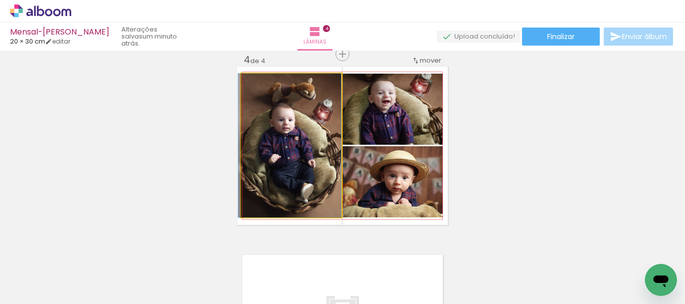
drag, startPoint x: 290, startPoint y: 155, endPoint x: 285, endPoint y: 158, distance: 5.4
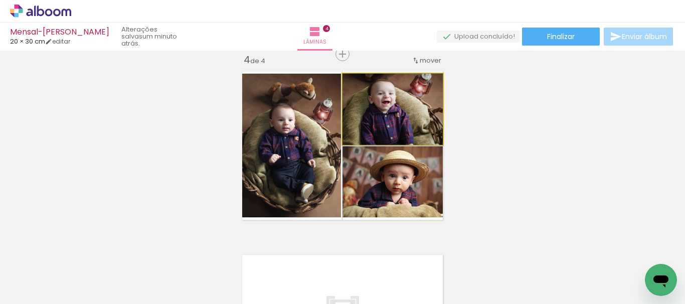
drag, startPoint x: 397, startPoint y: 128, endPoint x: 404, endPoint y: 135, distance: 10.3
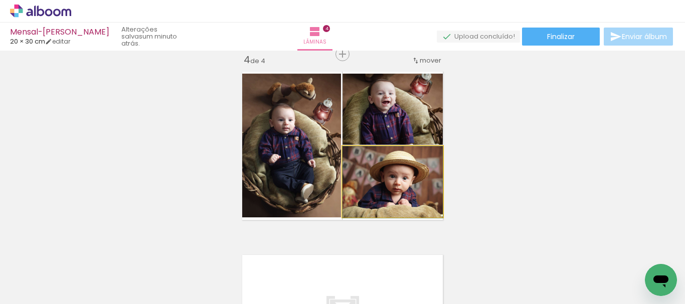
drag, startPoint x: 394, startPoint y: 186, endPoint x: 397, endPoint y: 193, distance: 7.0
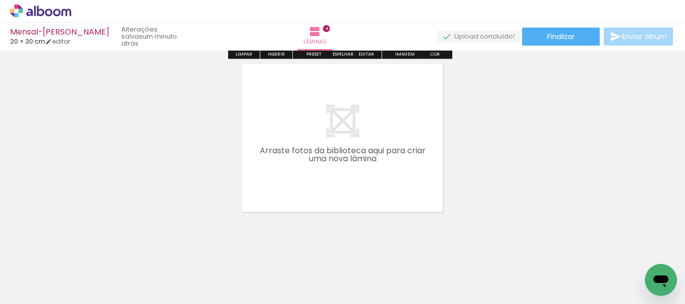
scroll to position [764, 0]
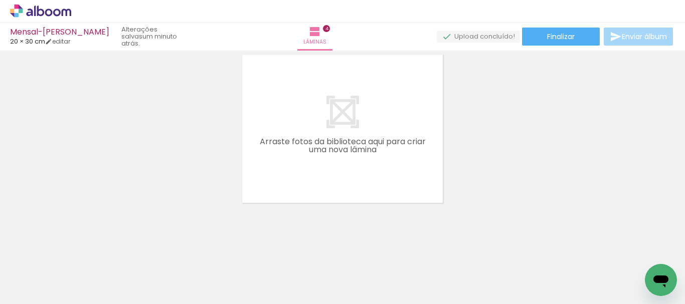
click at [35, 285] on span "Adicionar Fotos" at bounding box center [36, 290] width 30 height 11
click at [0, 0] on input "file" at bounding box center [0, 0] width 0 height 0
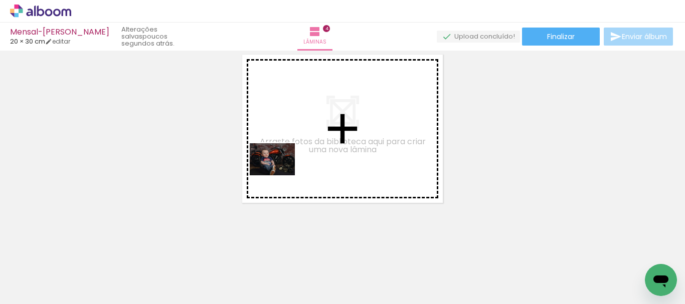
drag, startPoint x: 145, startPoint y: 269, endPoint x: 281, endPoint y: 198, distance: 153.2
click at [281, 173] on quentale-workspace at bounding box center [342, 152] width 685 height 304
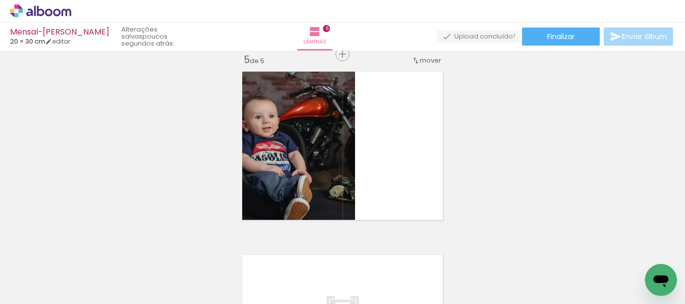
scroll to position [747, 0]
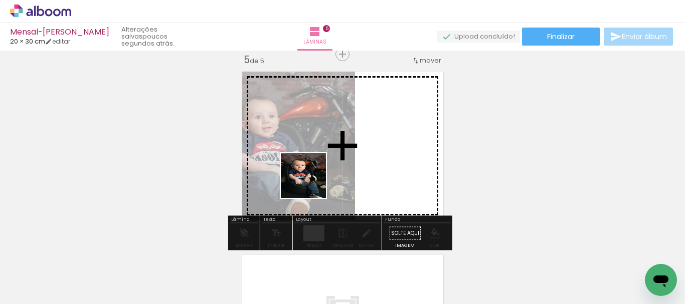
drag, startPoint x: 205, startPoint y: 275, endPoint x: 318, endPoint y: 178, distance: 150.1
click at [318, 178] on quentale-workspace at bounding box center [342, 152] width 685 height 304
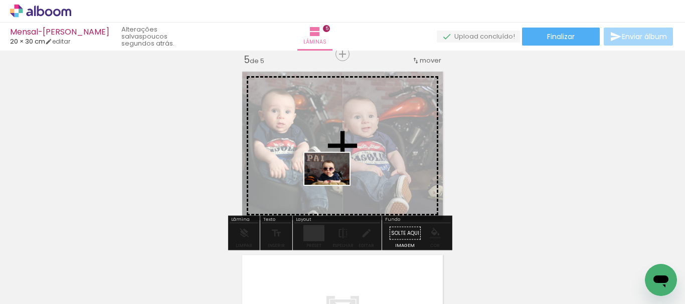
drag, startPoint x: 262, startPoint y: 275, endPoint x: 335, endPoint y: 183, distance: 117.8
click at [335, 183] on quentale-workspace at bounding box center [342, 152] width 685 height 304
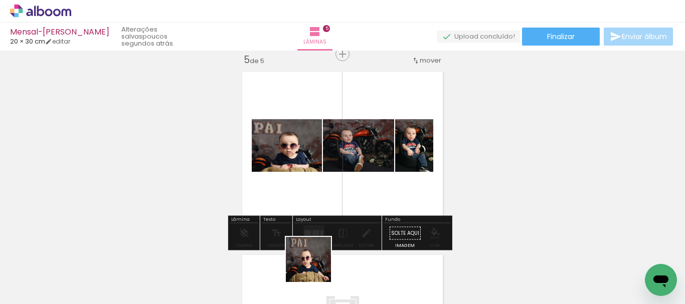
drag, startPoint x: 315, startPoint y: 277, endPoint x: 338, endPoint y: 196, distance: 84.4
click at [338, 196] on quentale-workspace at bounding box center [342, 152] width 685 height 304
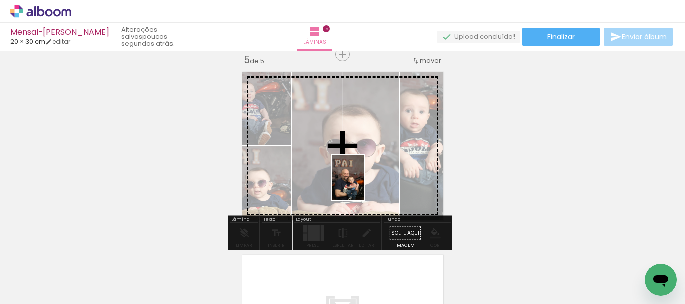
drag, startPoint x: 371, startPoint y: 277, endPoint x: 362, endPoint y: 185, distance: 92.2
click at [362, 185] on quentale-workspace at bounding box center [342, 152] width 685 height 304
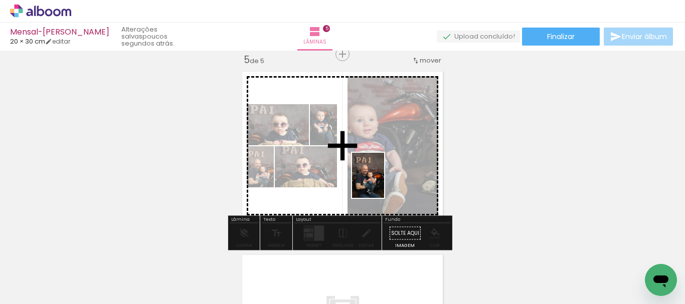
drag, startPoint x: 425, startPoint y: 277, endPoint x: 382, endPoint y: 183, distance: 103.0
click at [382, 183] on quentale-workspace at bounding box center [342, 152] width 685 height 304
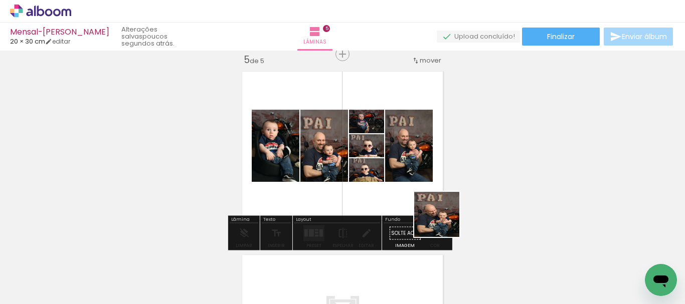
drag, startPoint x: 483, startPoint y: 279, endPoint x: 419, endPoint y: 191, distance: 108.8
click at [419, 191] on quentale-workspace at bounding box center [342, 152] width 685 height 304
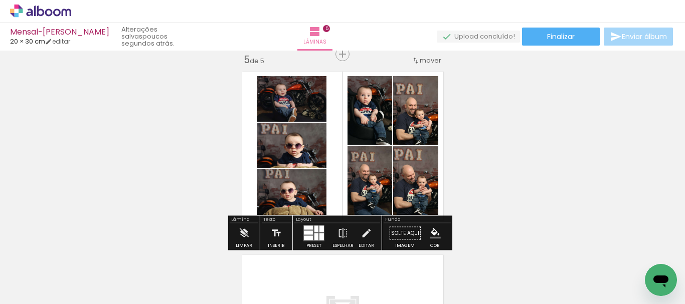
click at [319, 230] on div at bounding box center [321, 229] width 5 height 7
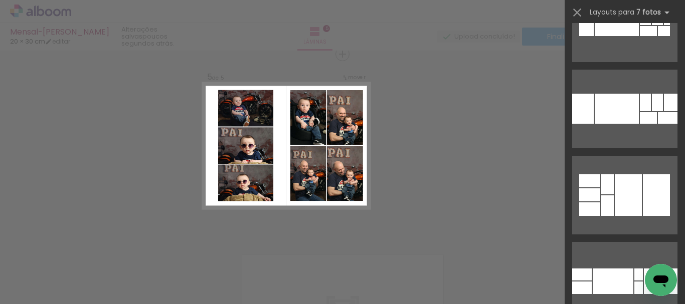
scroll to position [0, 0]
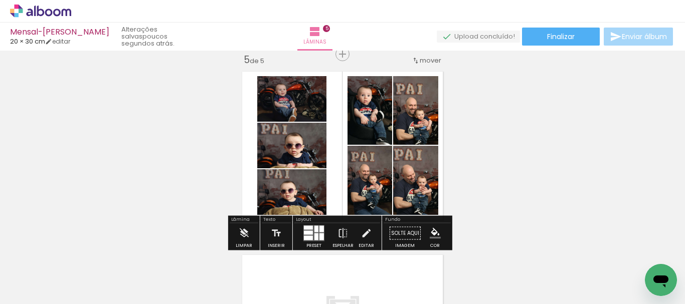
click at [409, 179] on paper-button "P&B" at bounding box center [405, 171] width 15 height 15
click at [408, 178] on paper-button "P&B" at bounding box center [405, 171] width 15 height 15
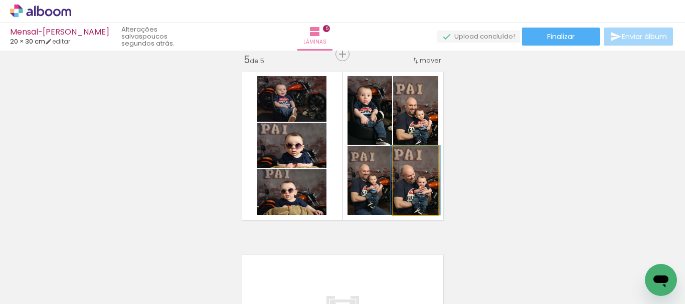
click at [407, 192] on quentale-photo at bounding box center [415, 180] width 45 height 69
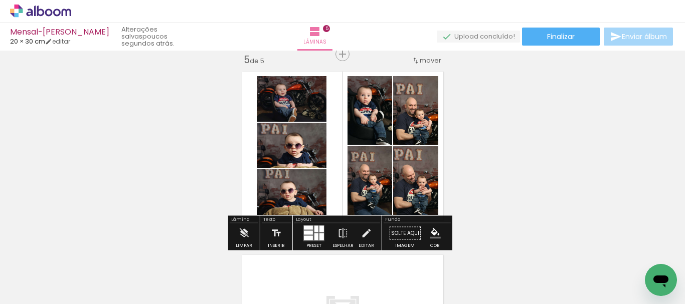
click at [369, 193] on quentale-photo at bounding box center [370, 180] width 45 height 69
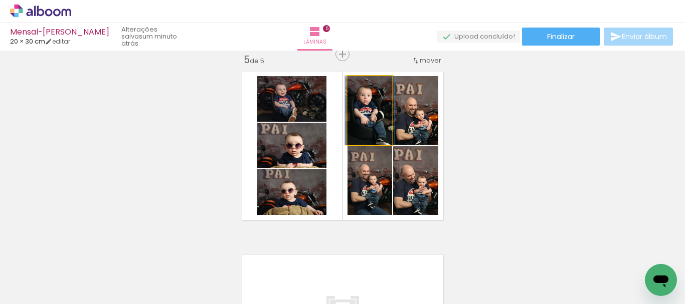
click at [366, 137] on quentale-photo at bounding box center [370, 110] width 45 height 69
click at [403, 130] on quentale-photo at bounding box center [415, 110] width 45 height 69
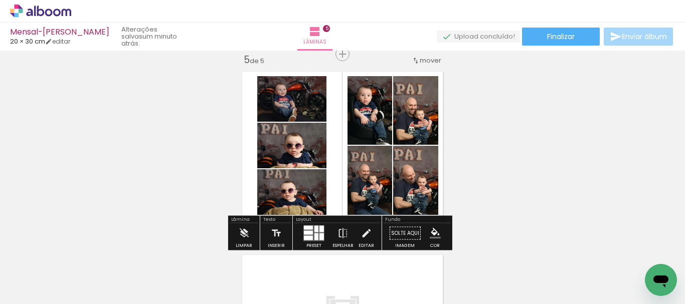
click at [303, 110] on quentale-photo at bounding box center [291, 99] width 69 height 46
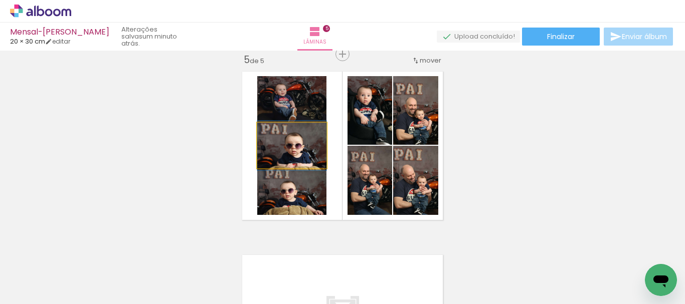
click at [306, 143] on quentale-photo at bounding box center [291, 146] width 69 height 46
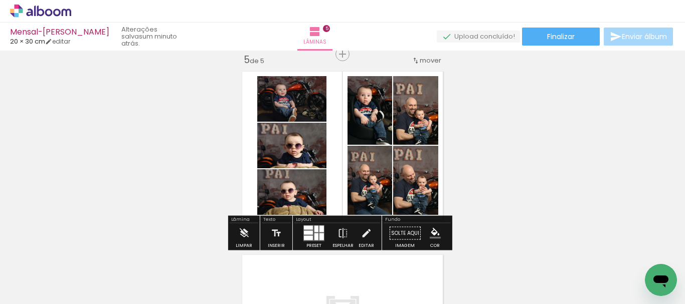
click at [309, 196] on quentale-photo at bounding box center [291, 192] width 69 height 46
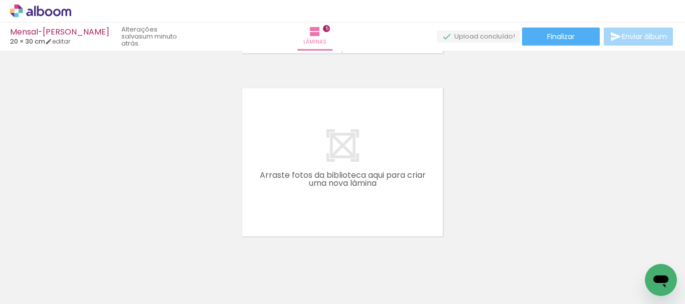
scroll to position [0, 1085]
drag, startPoint x: 324, startPoint y: 279, endPoint x: 348, endPoint y: 235, distance: 49.6
click at [326, 183] on quentale-workspace at bounding box center [342, 152] width 685 height 304
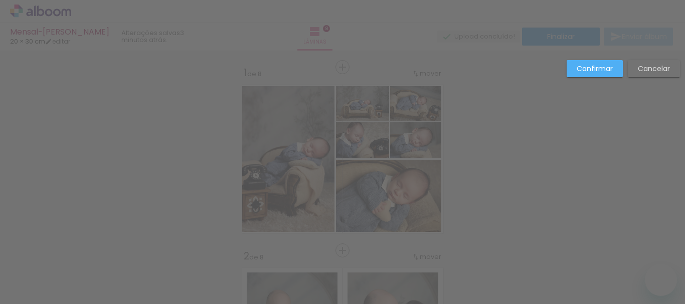
click at [0, 0] on slot "Confirmar" at bounding box center [0, 0] width 0 height 0
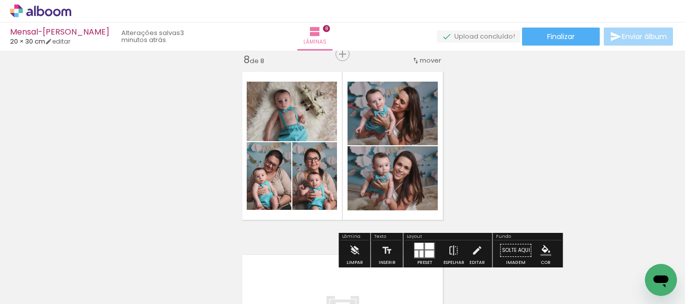
scroll to position [0, 1647]
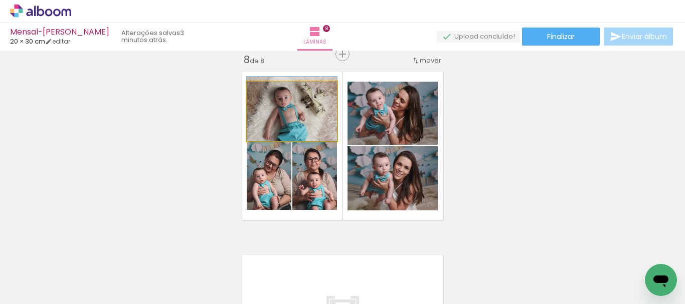
drag, startPoint x: 303, startPoint y: 126, endPoint x: 298, endPoint y: 123, distance: 5.7
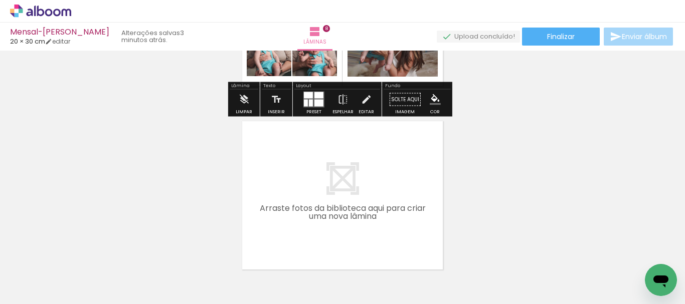
scroll to position [1465, 0]
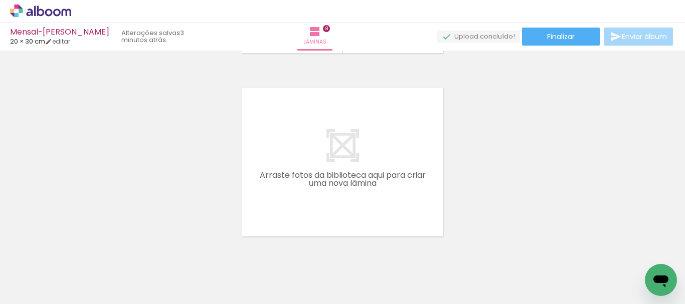
click at [34, 287] on span "Adicionar Fotos" at bounding box center [36, 290] width 30 height 11
click at [0, 0] on input "file" at bounding box center [0, 0] width 0 height 0
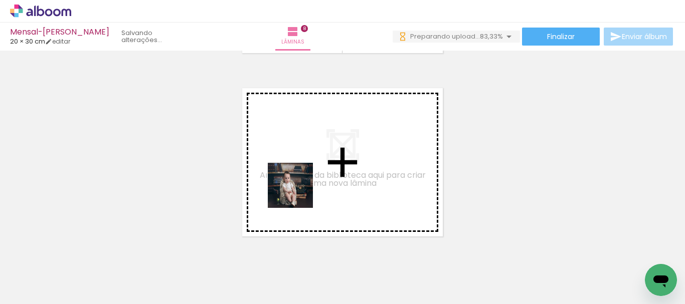
drag, startPoint x: 264, startPoint y: 265, endPoint x: 298, endPoint y: 193, distance: 80.5
click at [298, 193] on quentale-workspace at bounding box center [342, 152] width 685 height 304
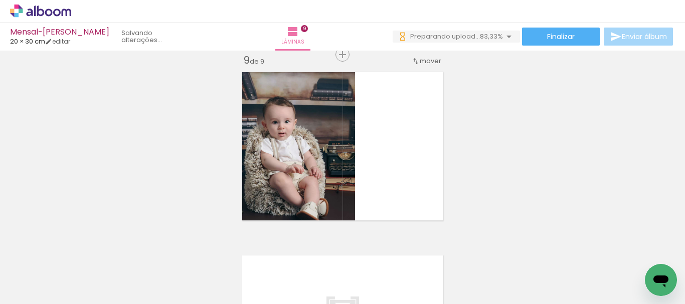
scroll to position [1481, 0]
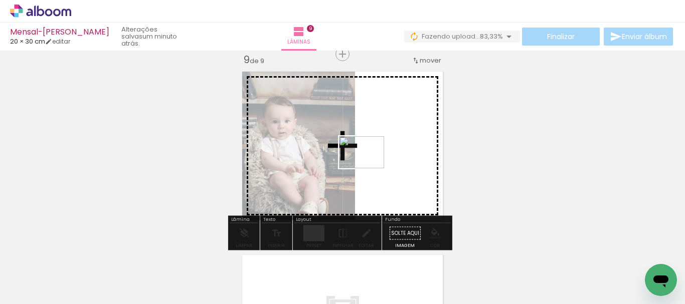
drag, startPoint x: 311, startPoint y: 275, endPoint x: 369, endPoint y: 166, distance: 123.4
click at [369, 166] on quentale-workspace at bounding box center [342, 152] width 685 height 304
